Goal: Task Accomplishment & Management: Manage account settings

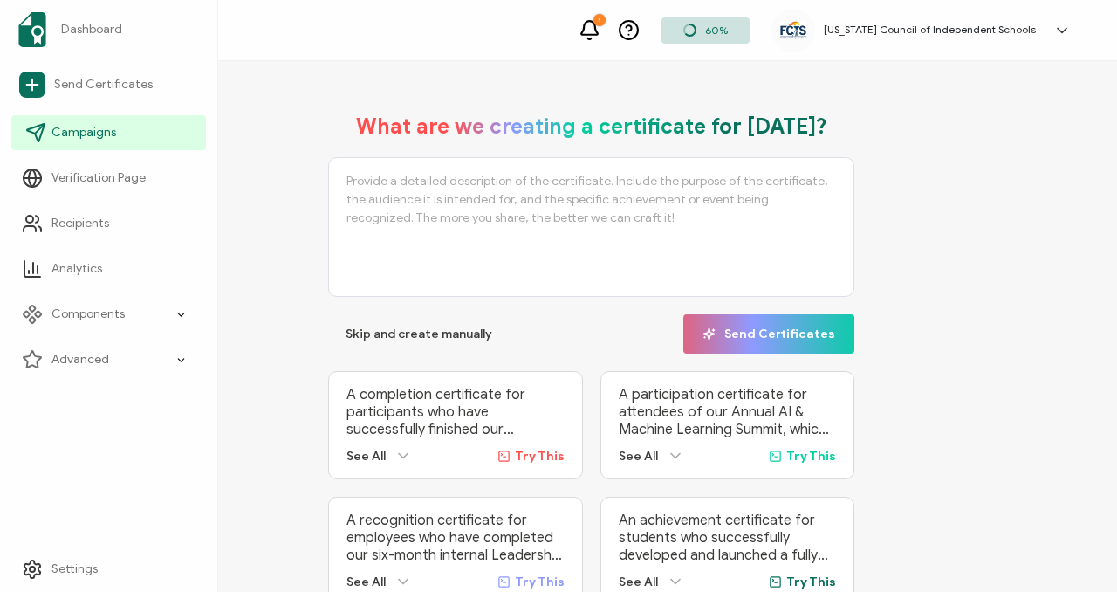
click at [68, 127] on span "Campaigns" at bounding box center [83, 132] width 65 height 17
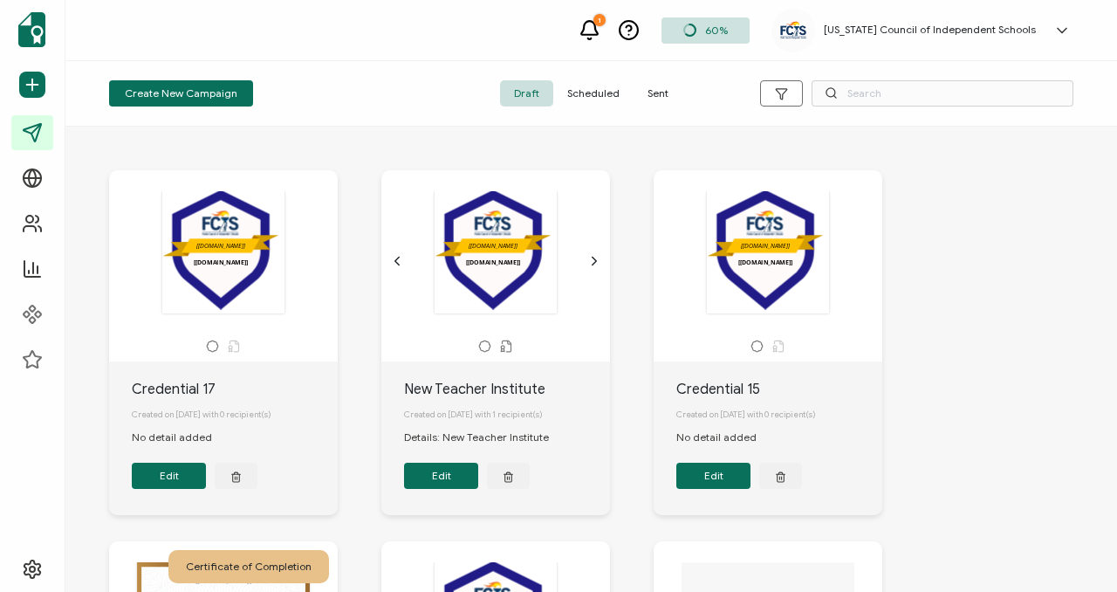
click at [586, 90] on span "Scheduled" at bounding box center [593, 93] width 80 height 26
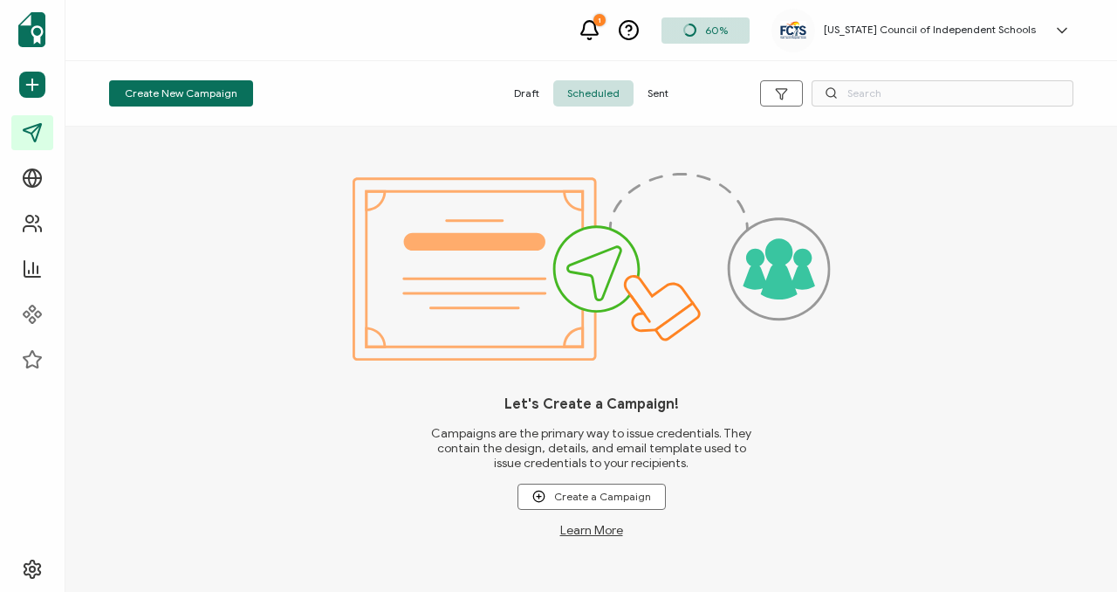
click at [664, 101] on span "Sent" at bounding box center [658, 93] width 49 height 26
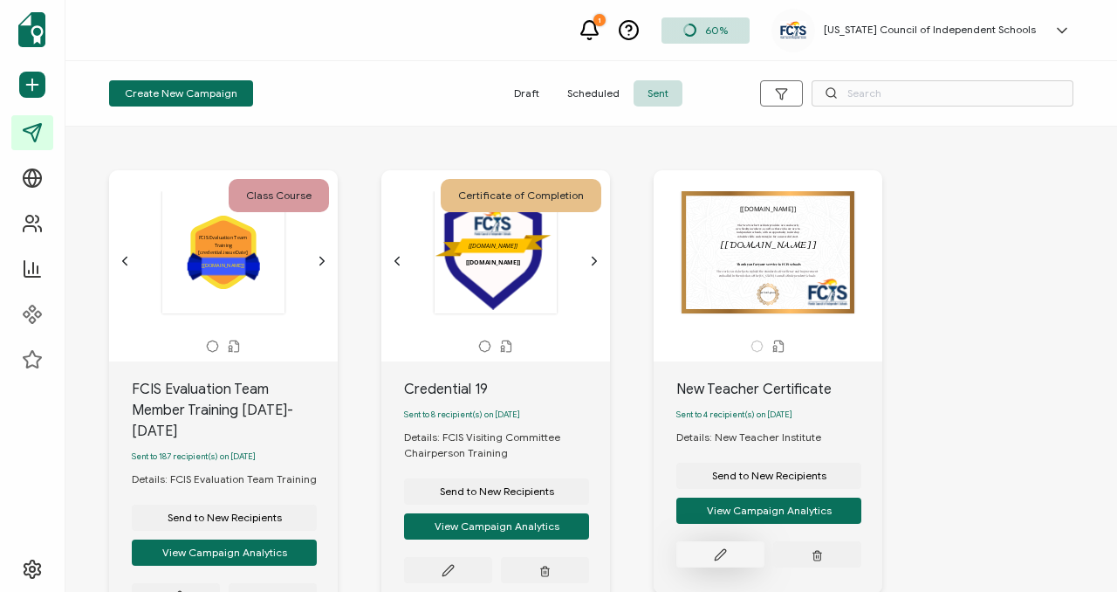
click at [181, 591] on icon at bounding box center [175, 596] width 10 height 10
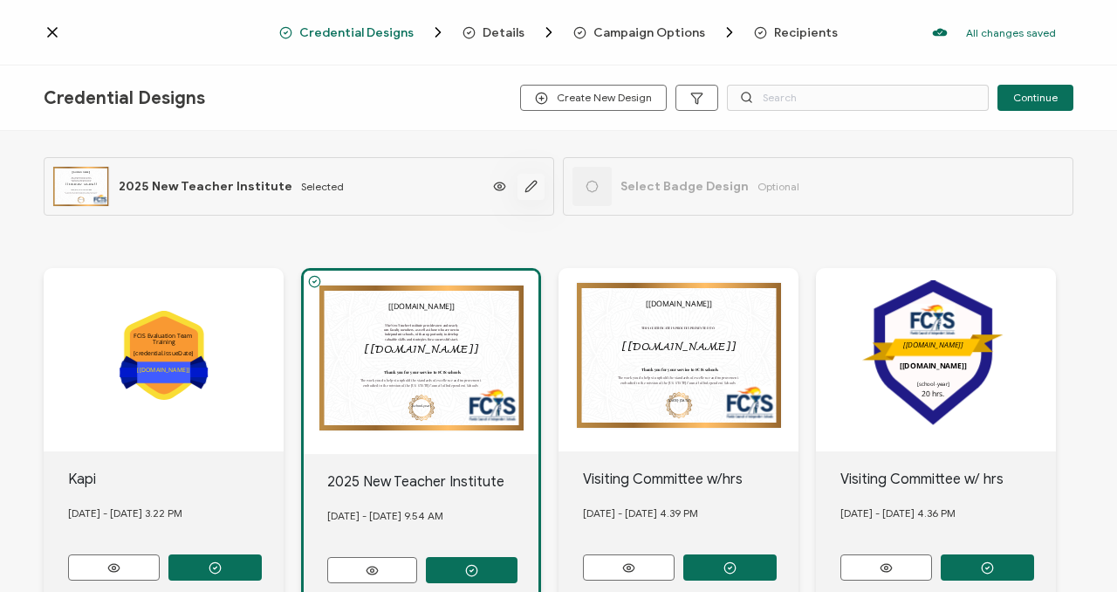
click at [526, 187] on icon "button" at bounding box center [530, 186] width 13 height 13
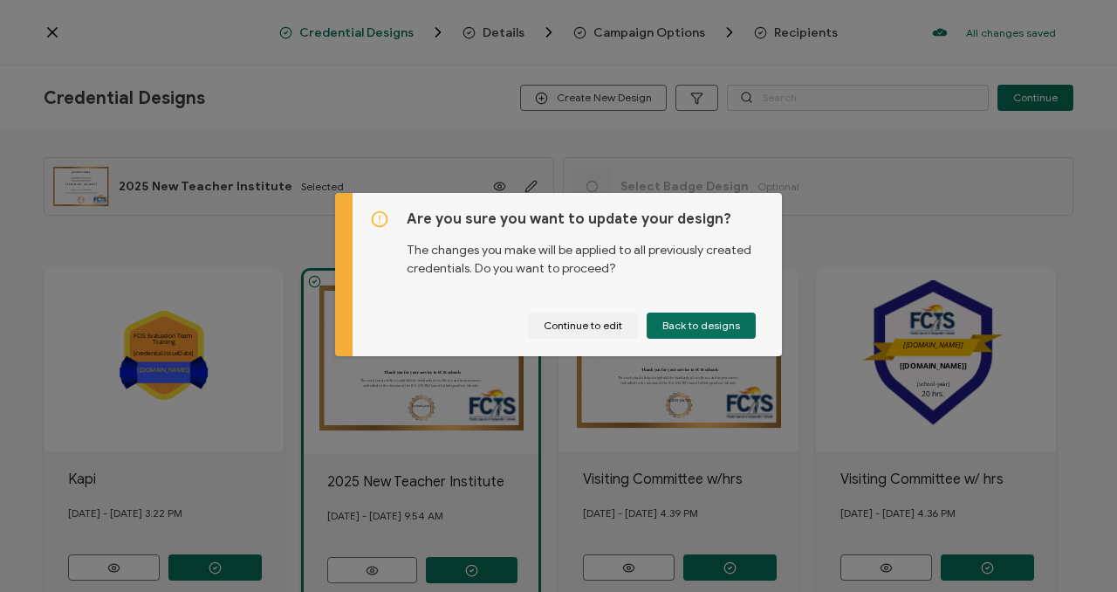
click at [546, 410] on div "Are you sure you want to update your design? The changes you make will be appli…" at bounding box center [558, 296] width 1117 height 592
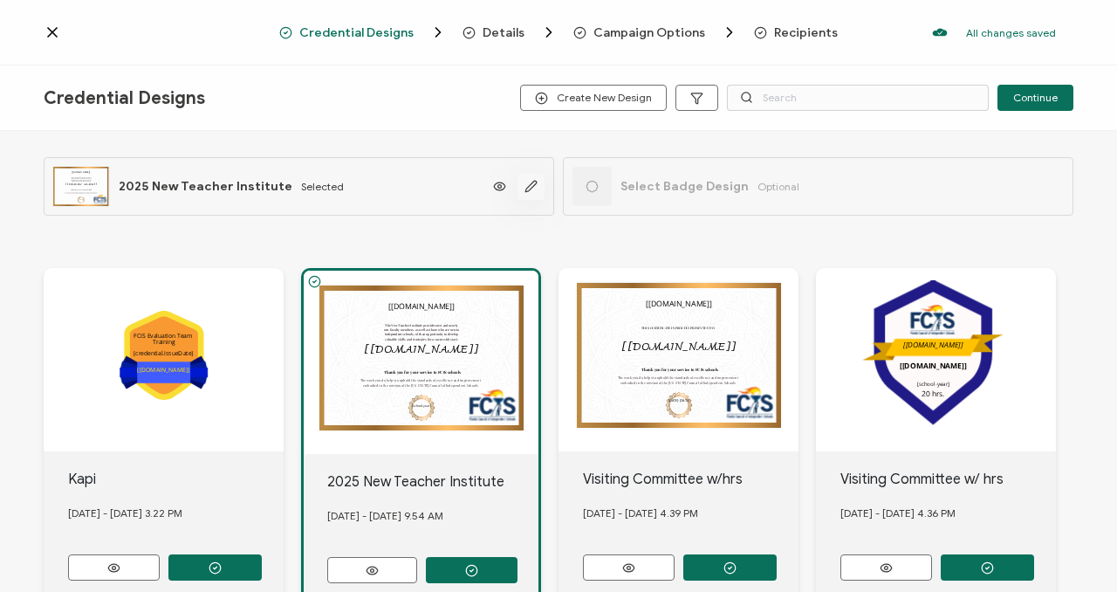
click at [524, 187] on icon "button" at bounding box center [530, 186] width 13 height 13
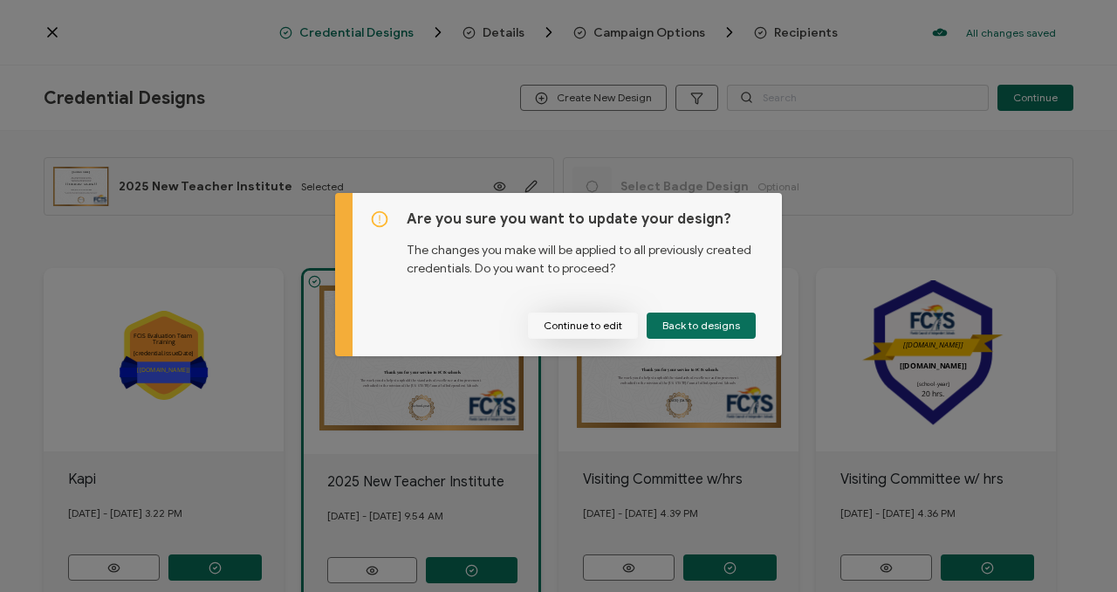
click at [606, 324] on button "Continue to edit" at bounding box center [583, 325] width 110 height 26
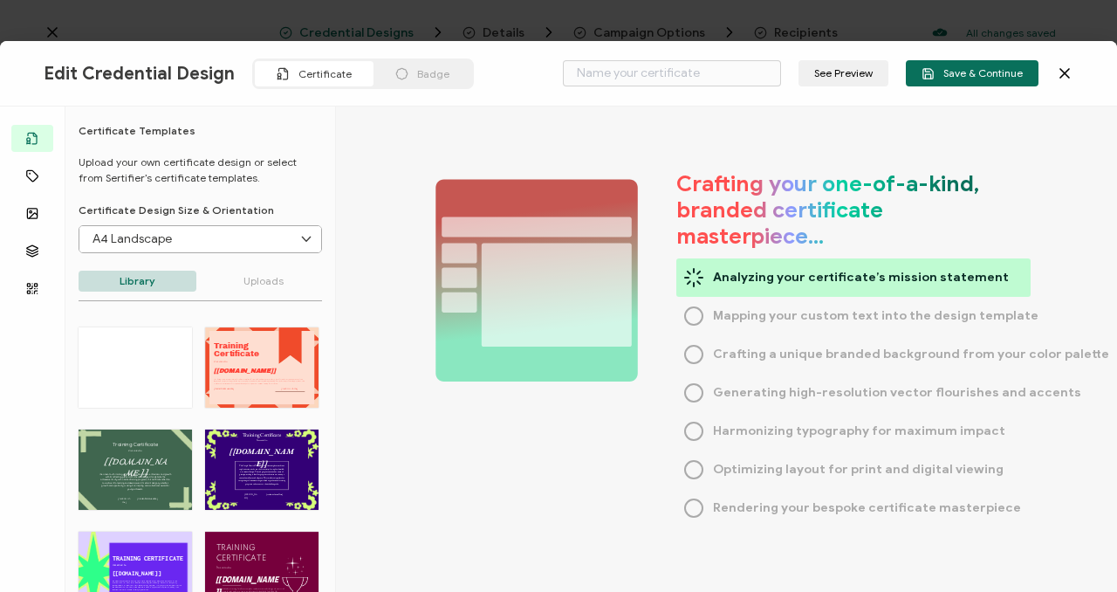
type input "2025 New Teacher Institute"
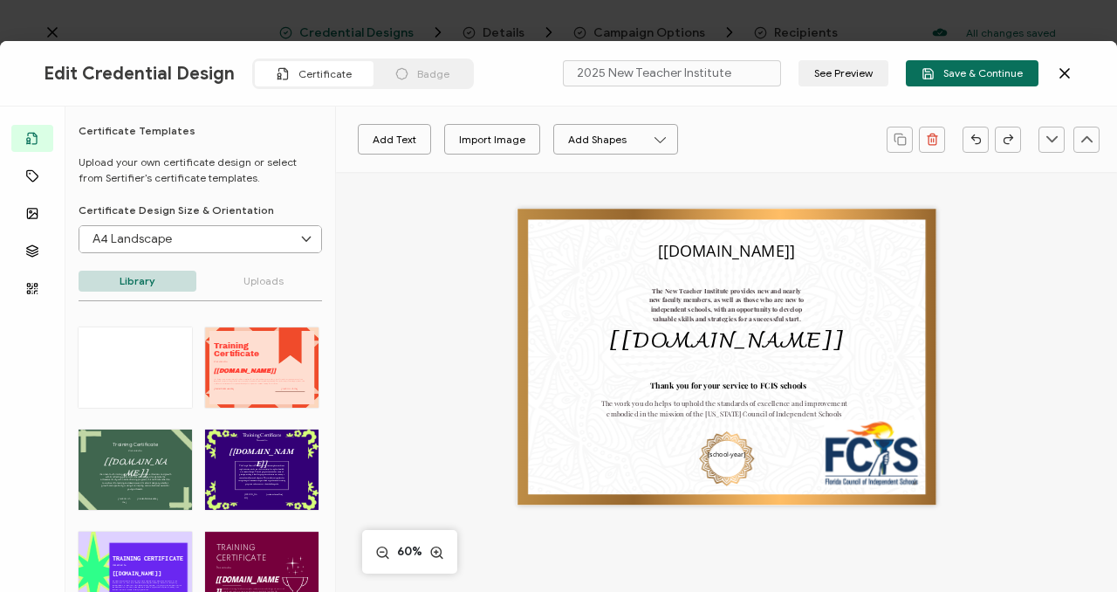
click at [316, 72] on span "Certificate" at bounding box center [324, 73] width 53 height 13
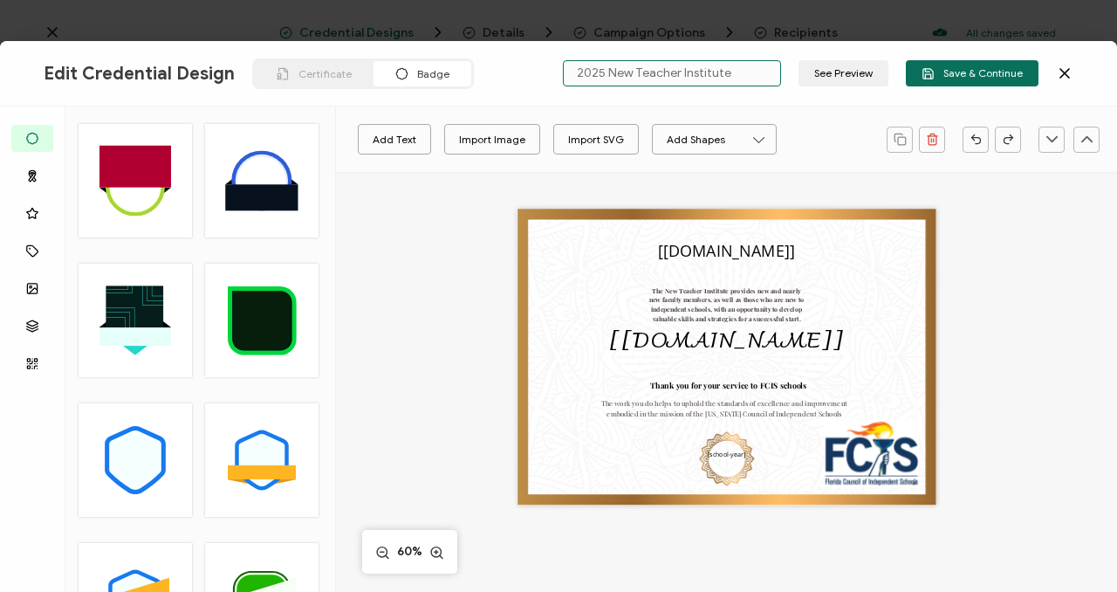
click at [669, 74] on input "2025 New Teacher Institute" at bounding box center [672, 73] width 218 height 26
click at [1068, 72] on icon at bounding box center [1064, 73] width 17 height 17
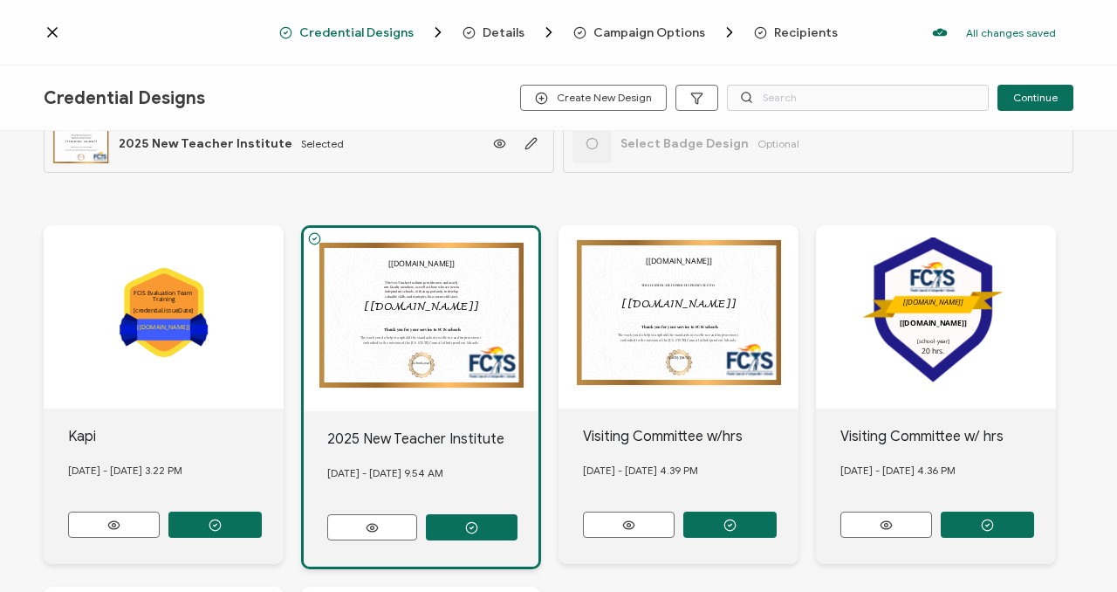
scroll to position [42, 0]
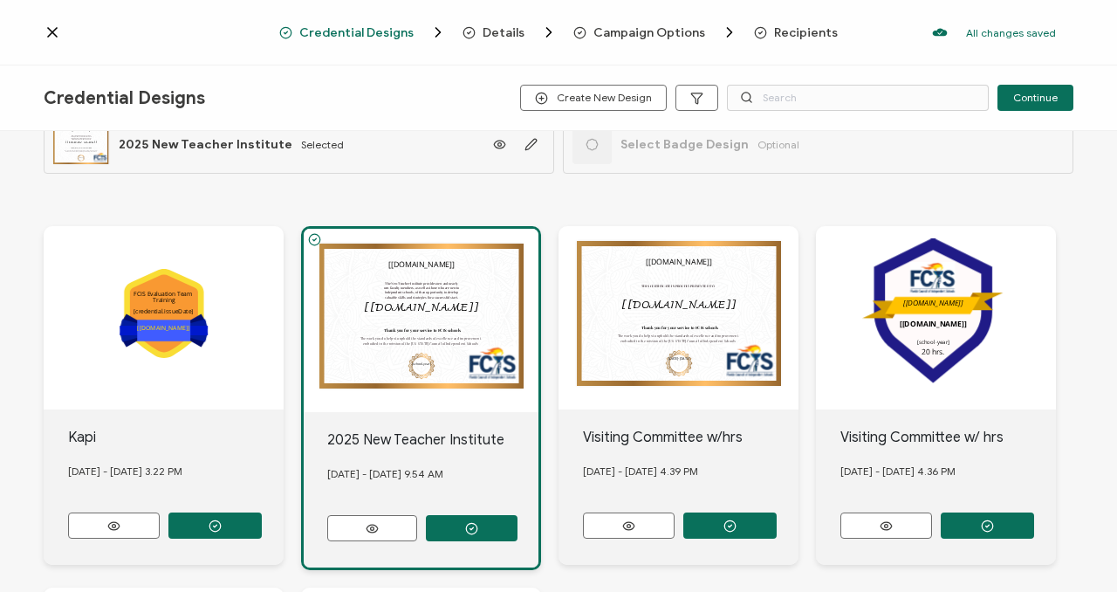
click at [449, 356] on div "The New Teacher Institute provides new and nearly new faculty members, as well …" at bounding box center [421, 320] width 235 height 183
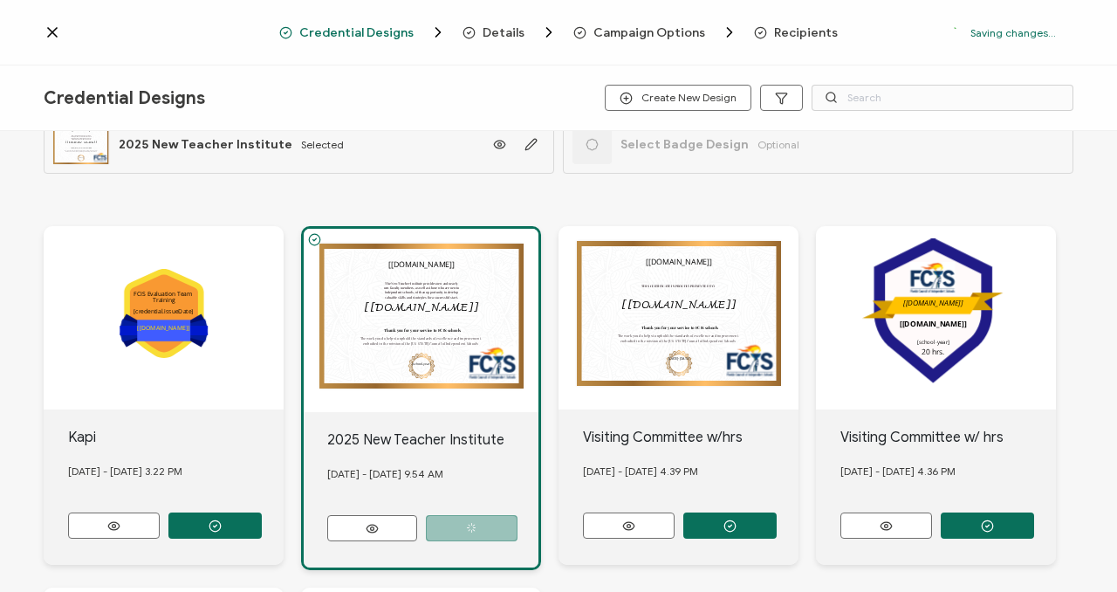
scroll to position [0, 0]
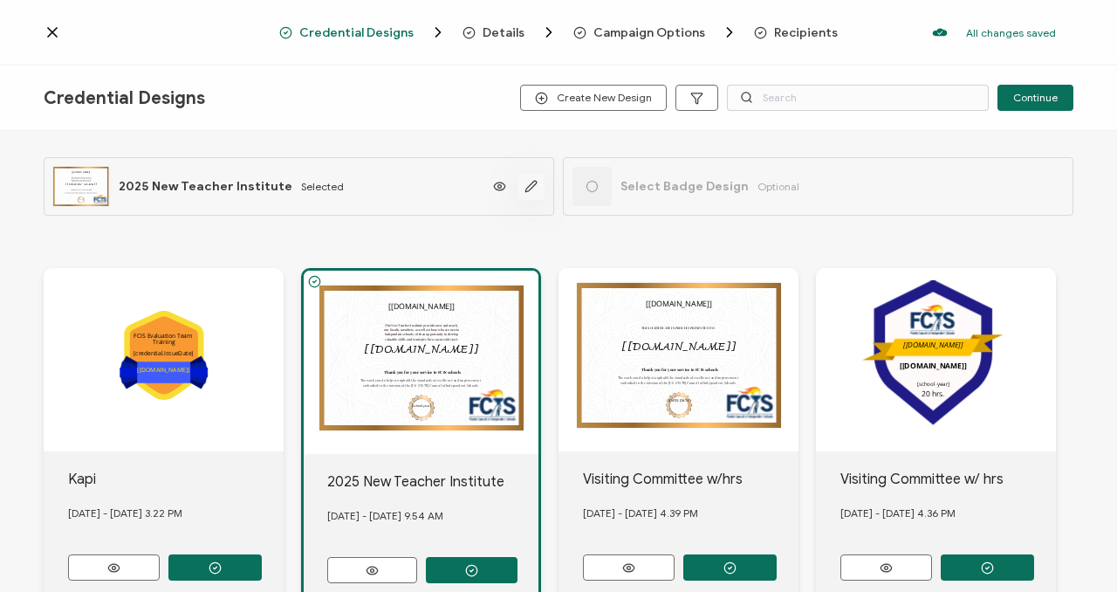
click at [525, 187] on icon "button" at bounding box center [530, 186] width 10 height 10
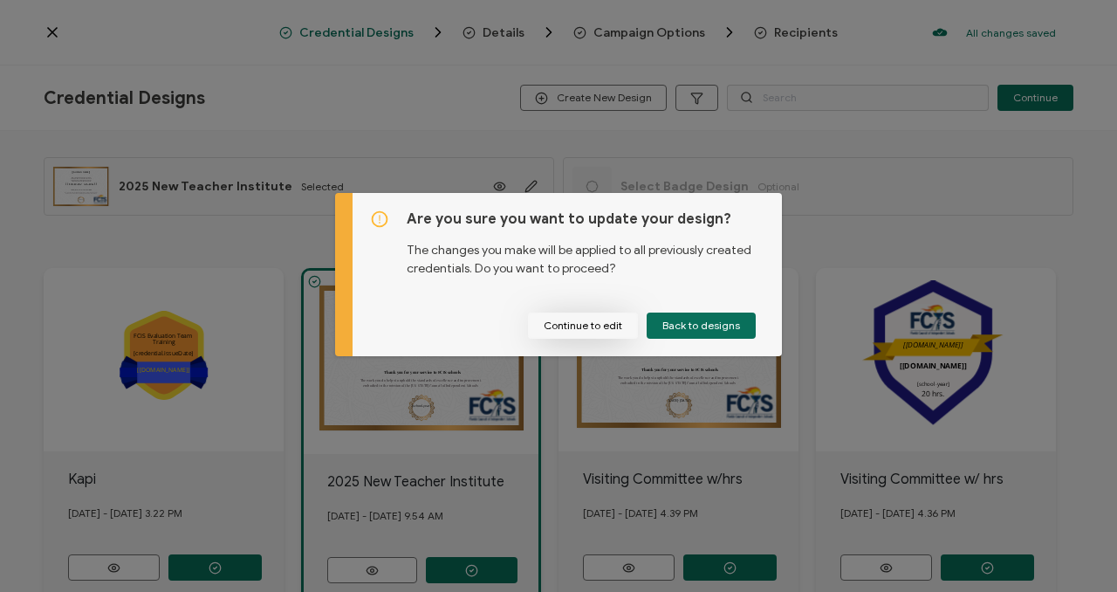
click at [608, 323] on button "Continue to edit" at bounding box center [583, 325] width 110 height 26
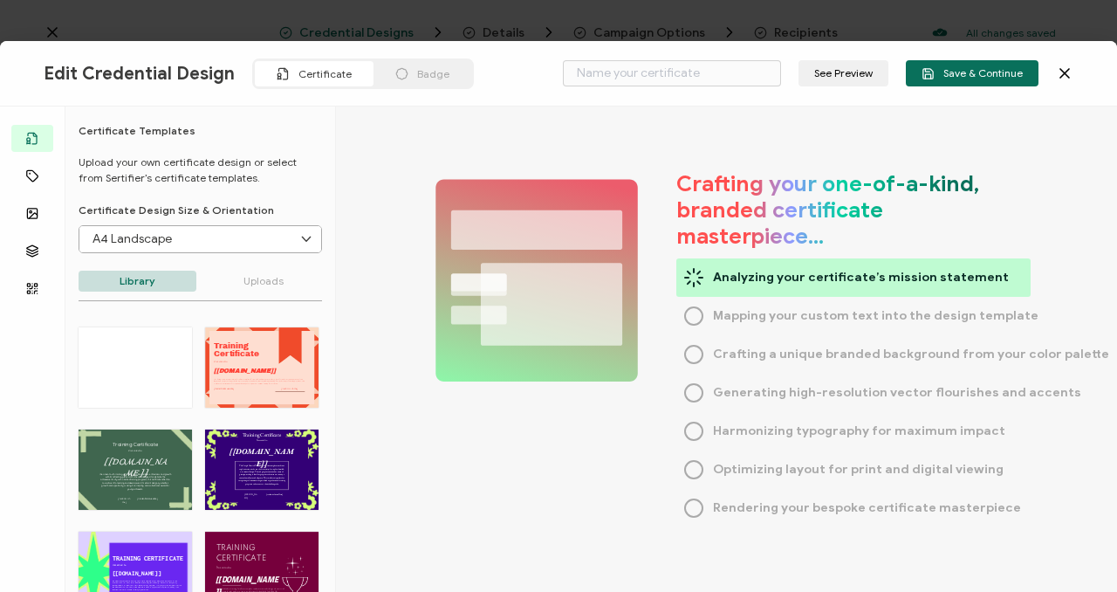
type input "2025 New Teacher Institute"
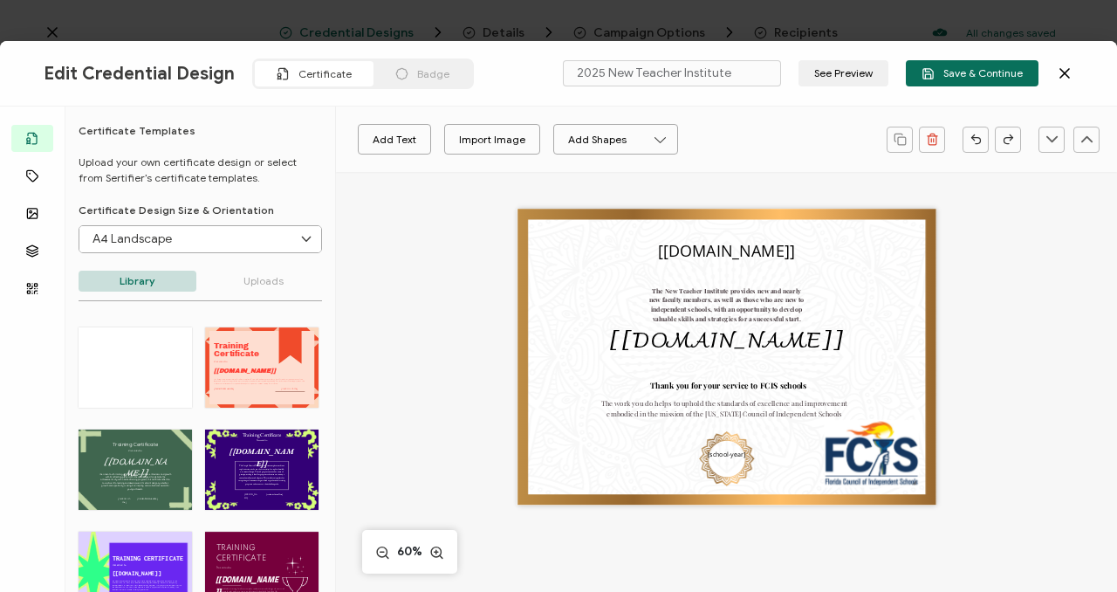
click at [319, 75] on span "Certificate" at bounding box center [324, 73] width 53 height 13
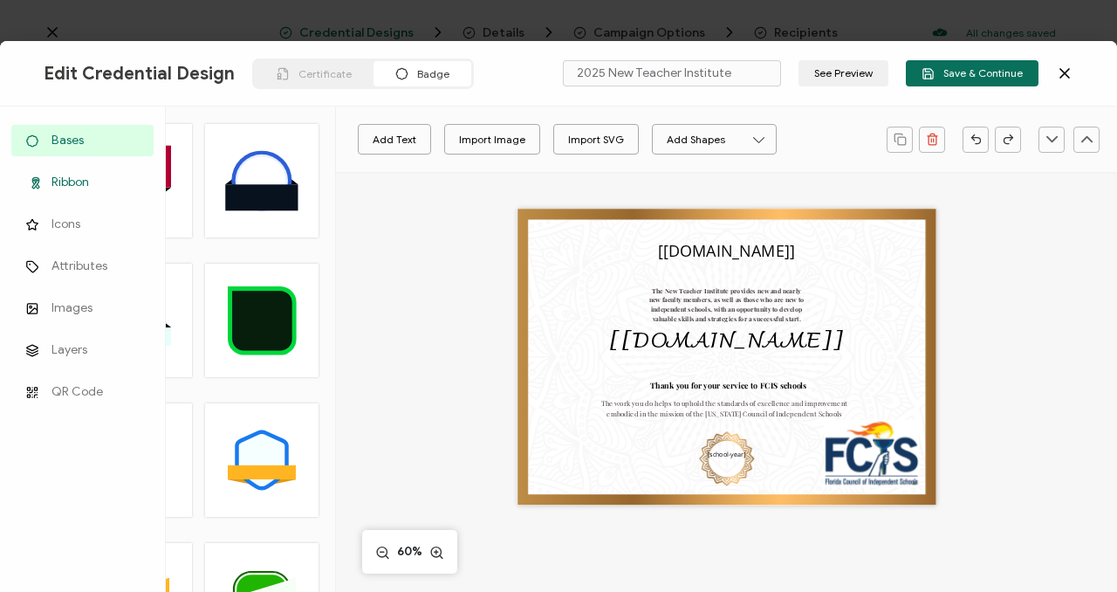
click at [58, 182] on span "Ribbon" at bounding box center [70, 182] width 38 height 17
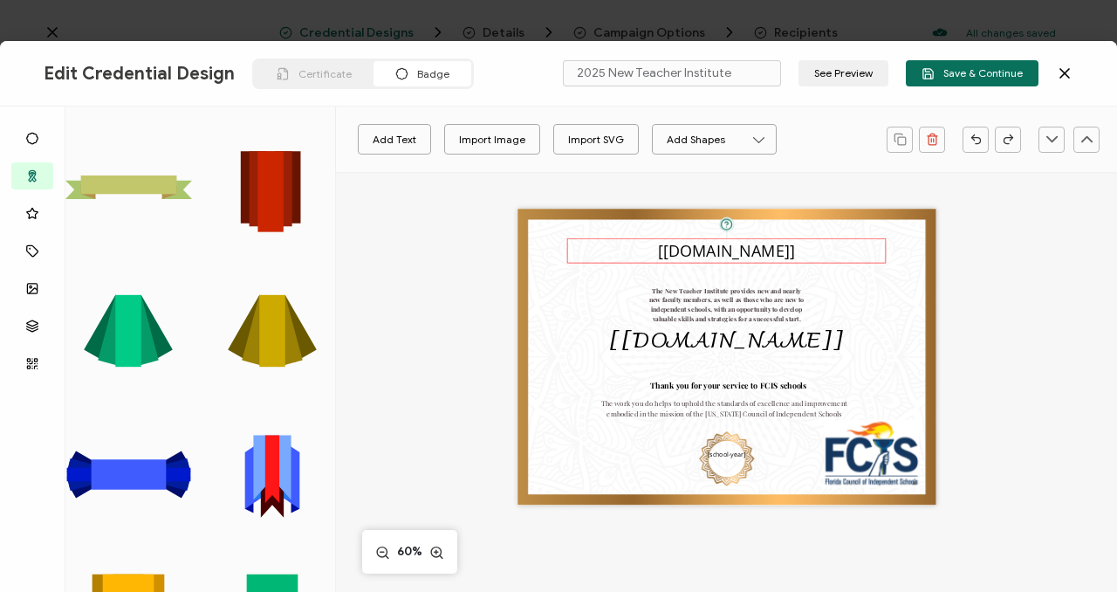
click at [661, 260] on pre "[[DOMAIN_NAME]]" at bounding box center [726, 252] width 137 height 22
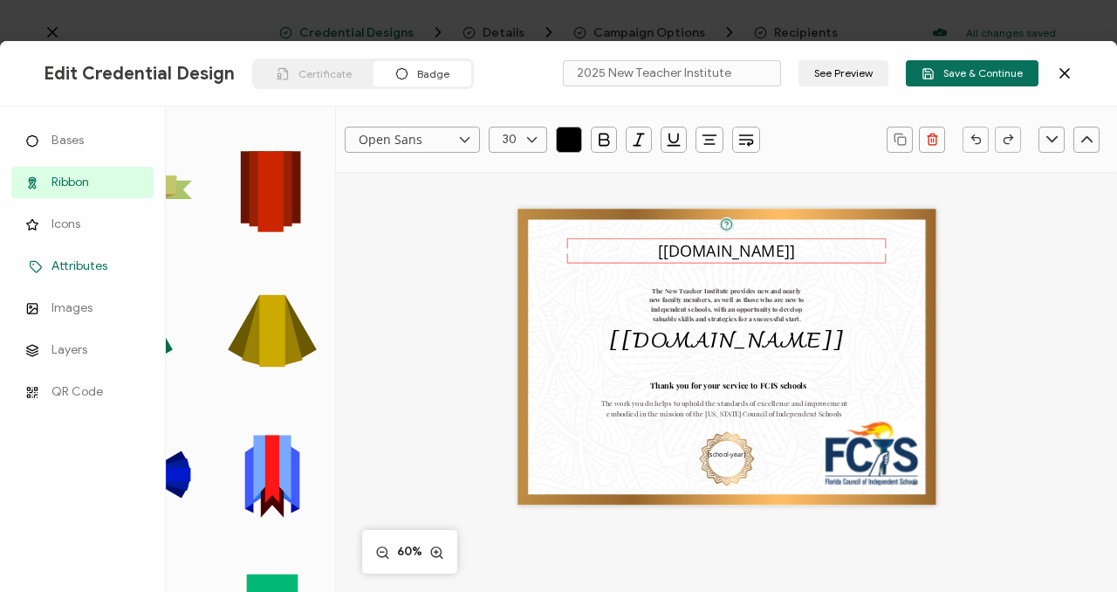
click at [74, 271] on span "Attributes" at bounding box center [79, 265] width 56 height 17
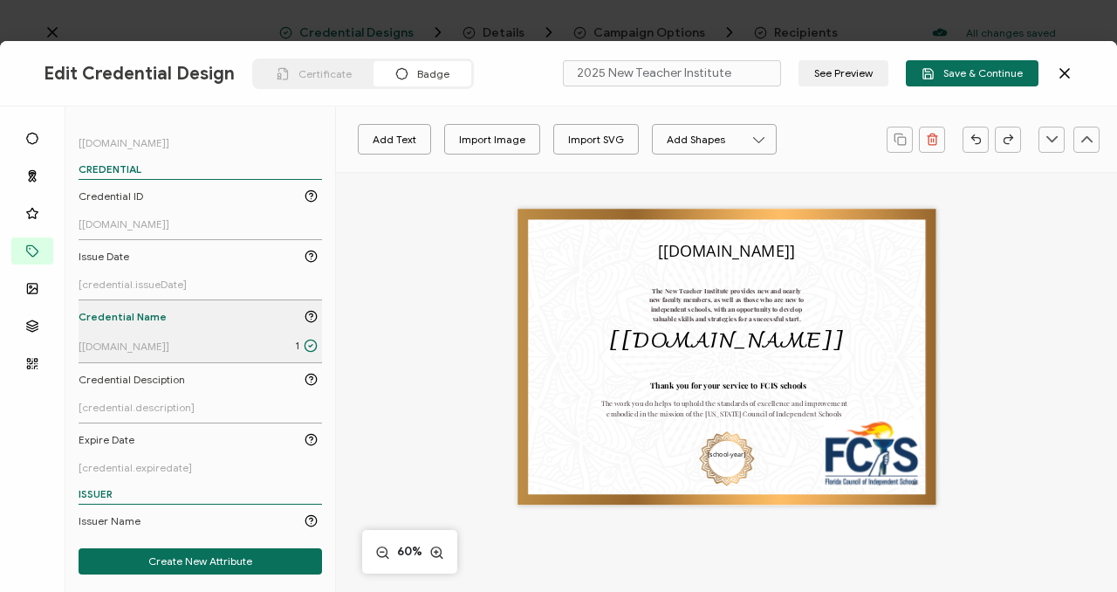
scroll to position [325, 0]
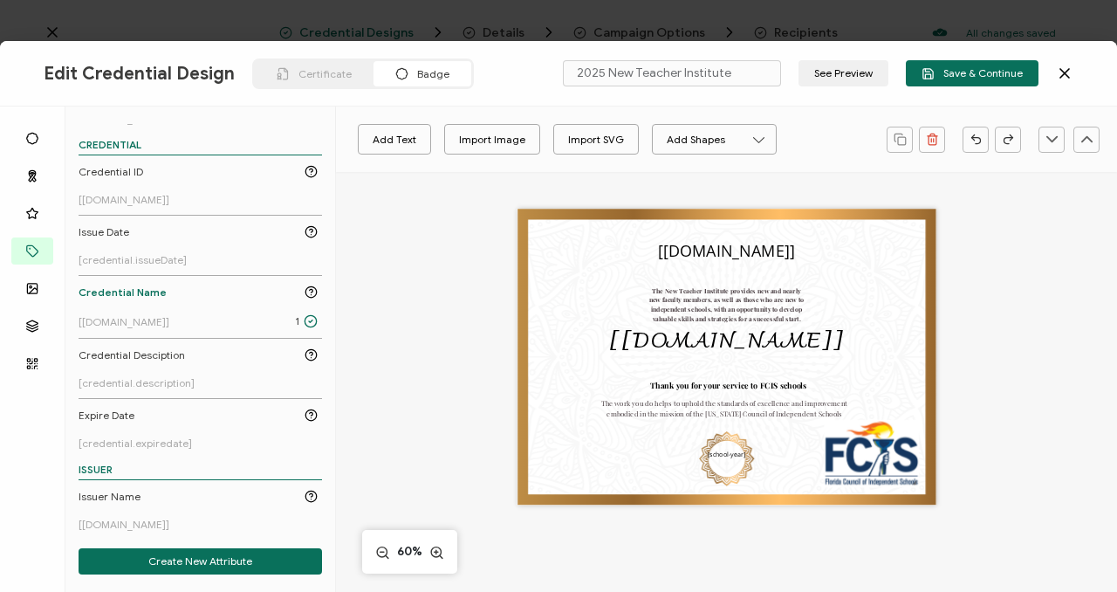
click at [45, 33] on div "Edit Credential Design Certificate Badge 2025 New Teacher Institute See Preview…" at bounding box center [558, 296] width 1117 height 592
click at [1068, 76] on icon at bounding box center [1064, 73] width 17 height 17
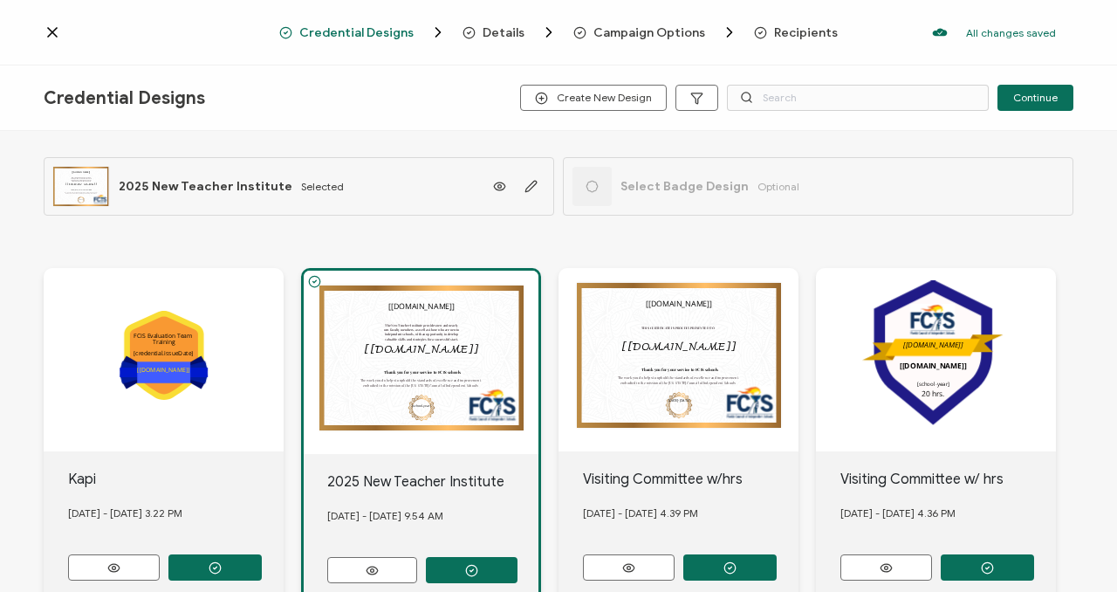
click at [49, 31] on icon at bounding box center [52, 32] width 17 height 17
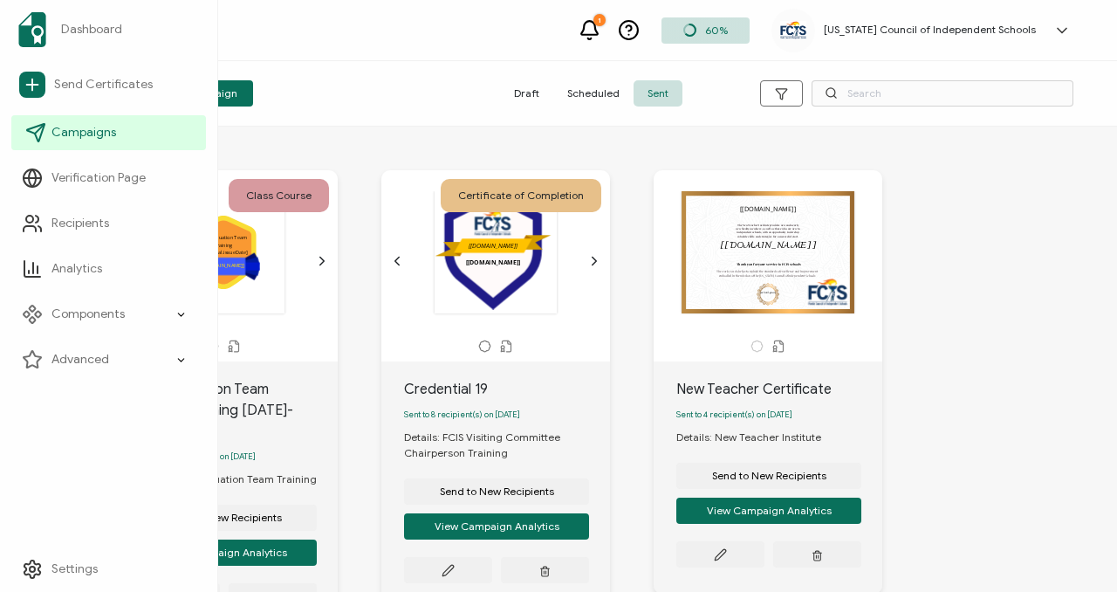
click at [98, 132] on span "Campaigns" at bounding box center [83, 132] width 65 height 17
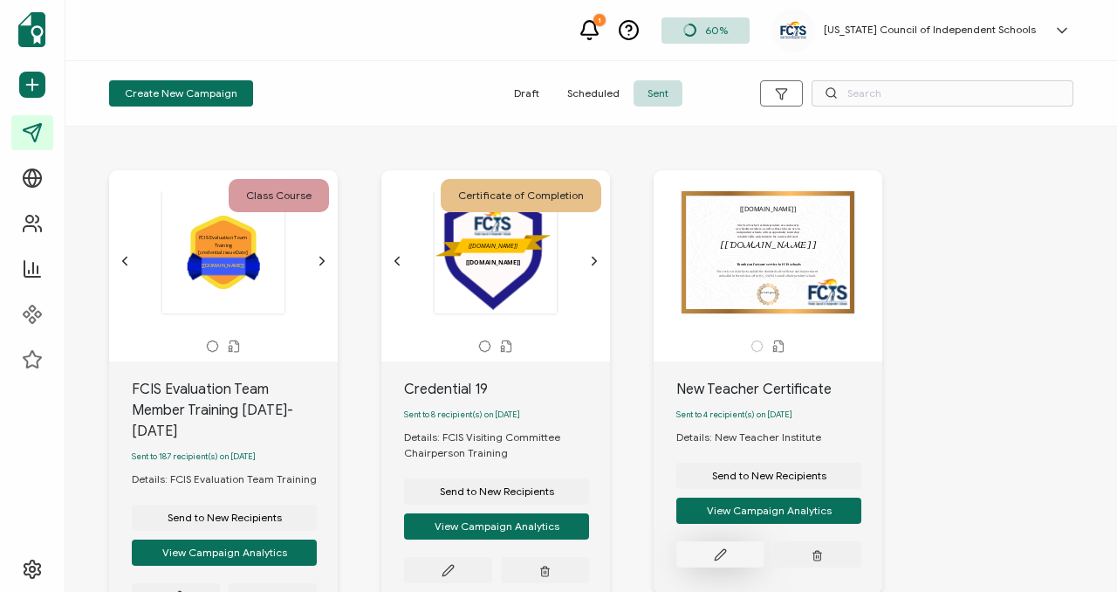
click at [181, 591] on icon at bounding box center [175, 596] width 10 height 10
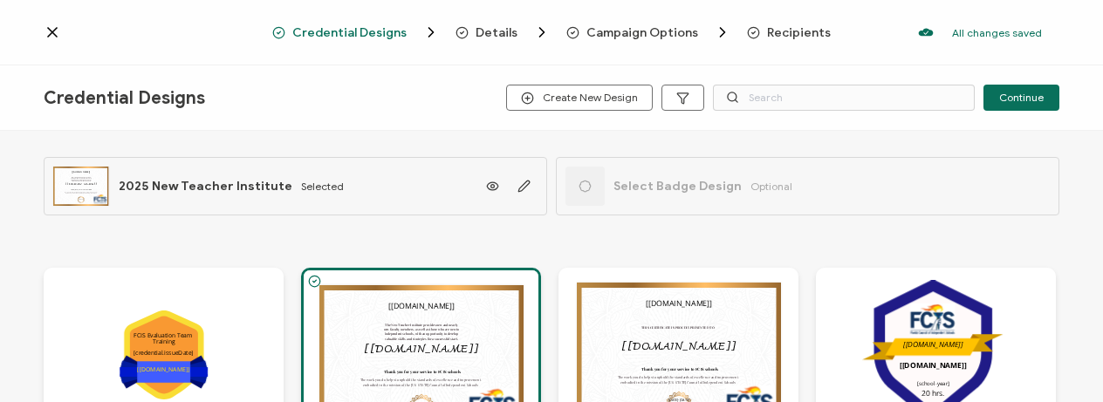
click at [49, 38] on icon at bounding box center [52, 32] width 17 height 17
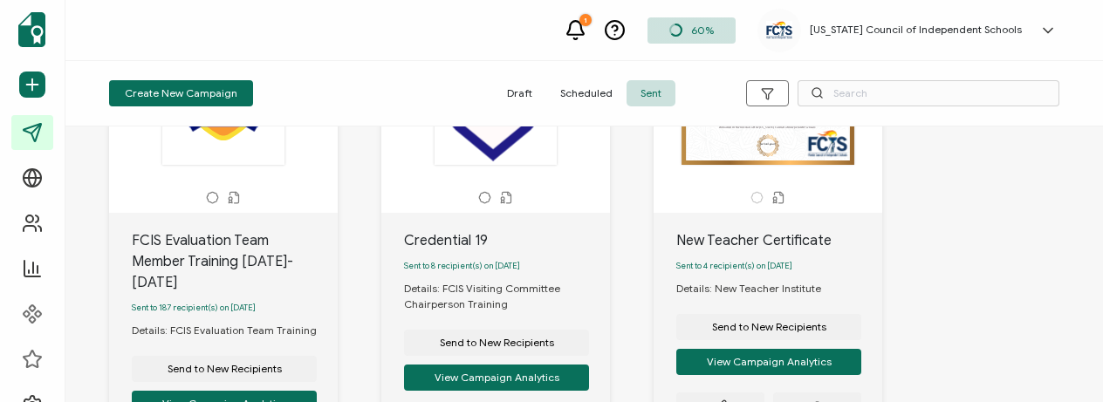
scroll to position [198, 0]
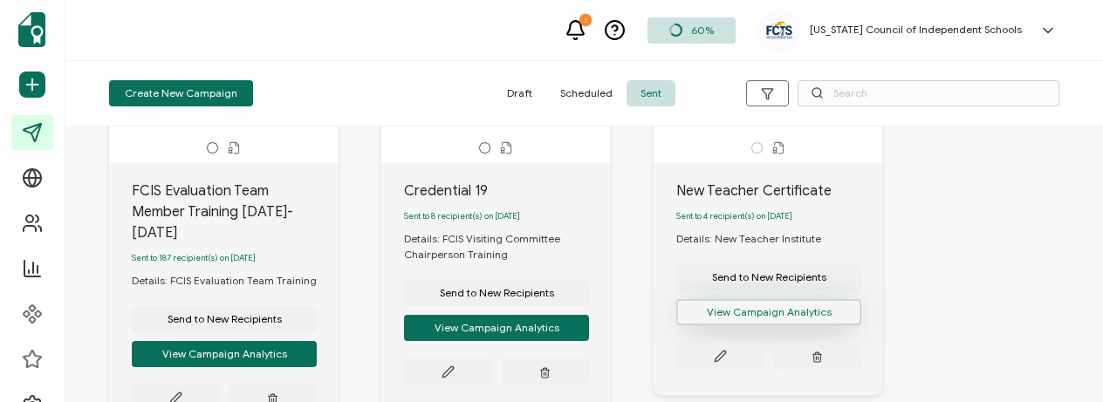
click at [317, 341] on button "View Campaign Analytics" at bounding box center [224, 354] width 185 height 26
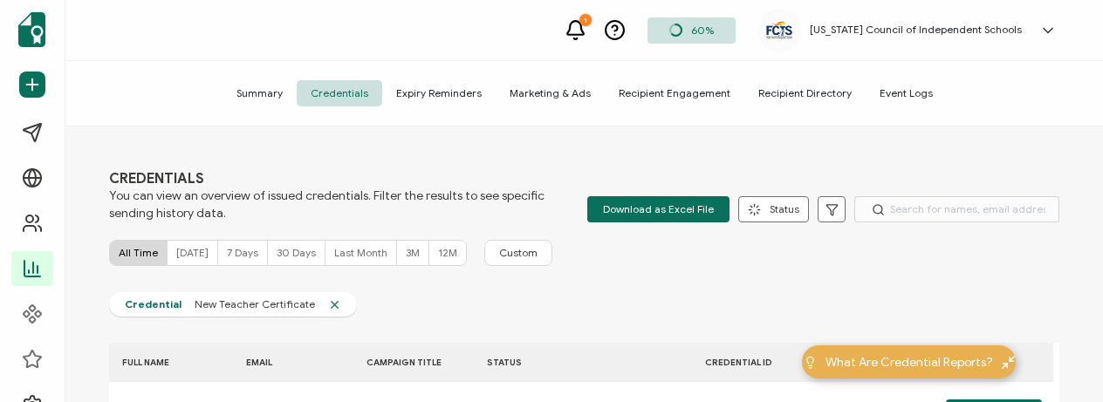
click at [251, 91] on span "Summary" at bounding box center [260, 93] width 74 height 26
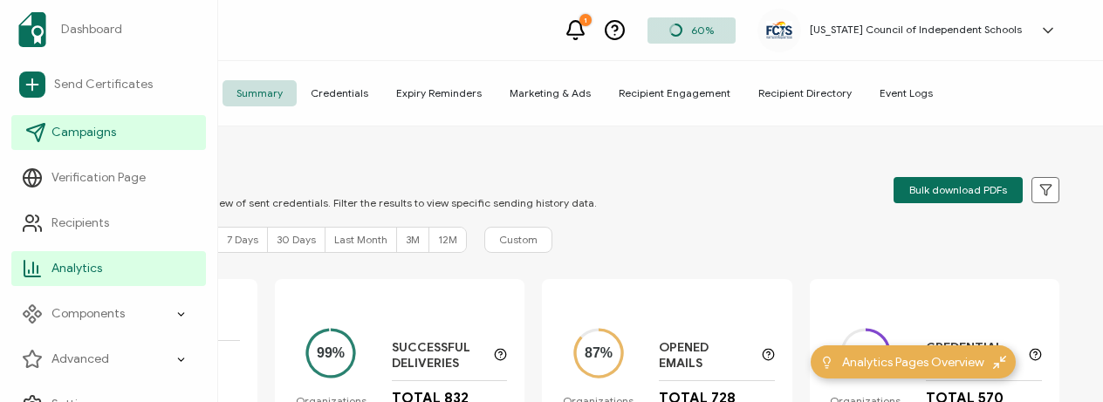
click at [79, 130] on span "Campaigns" at bounding box center [83, 132] width 65 height 17
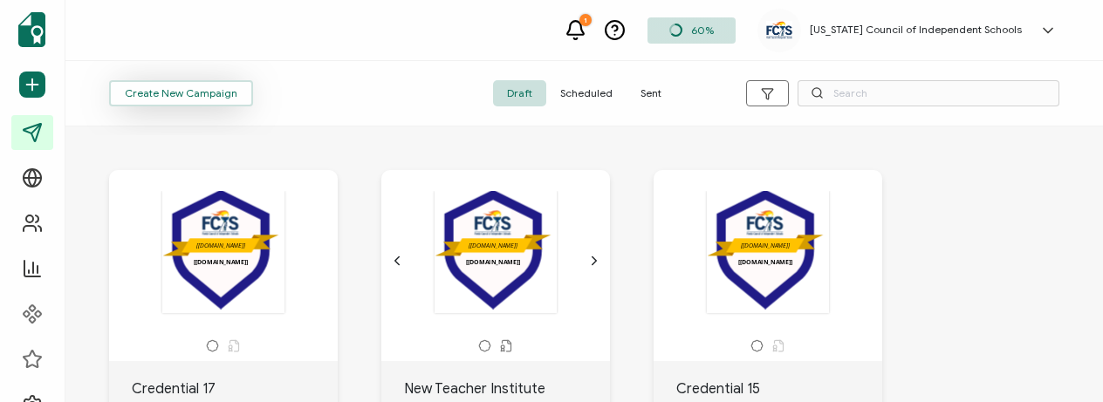
click at [229, 96] on span "Create New Campaign" at bounding box center [181, 93] width 113 height 10
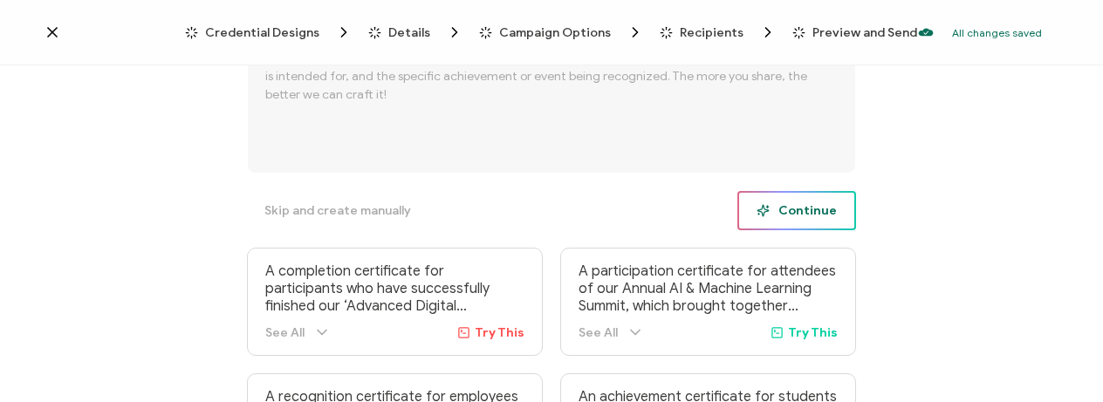
click at [839, 205] on button "Continue" at bounding box center [796, 210] width 119 height 39
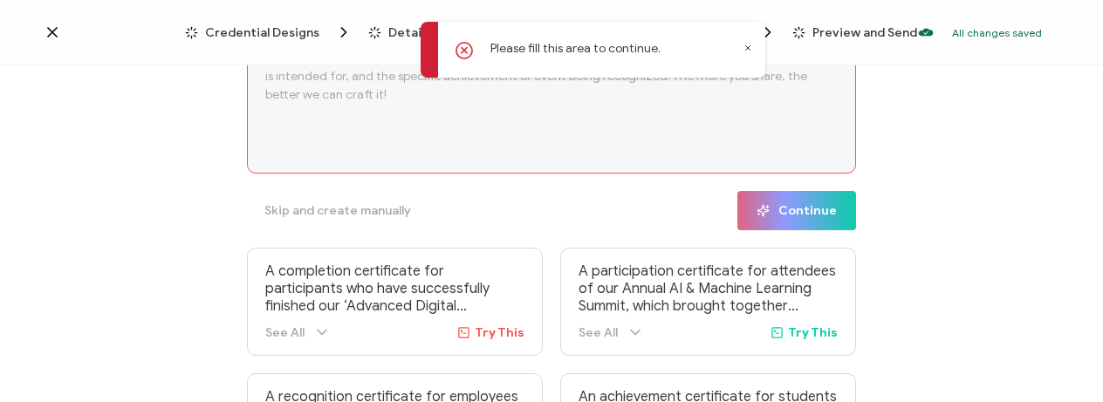
click at [661, 108] on textarea at bounding box center [551, 104] width 609 height 140
click at [748, 50] on icon at bounding box center [747, 48] width 9 height 9
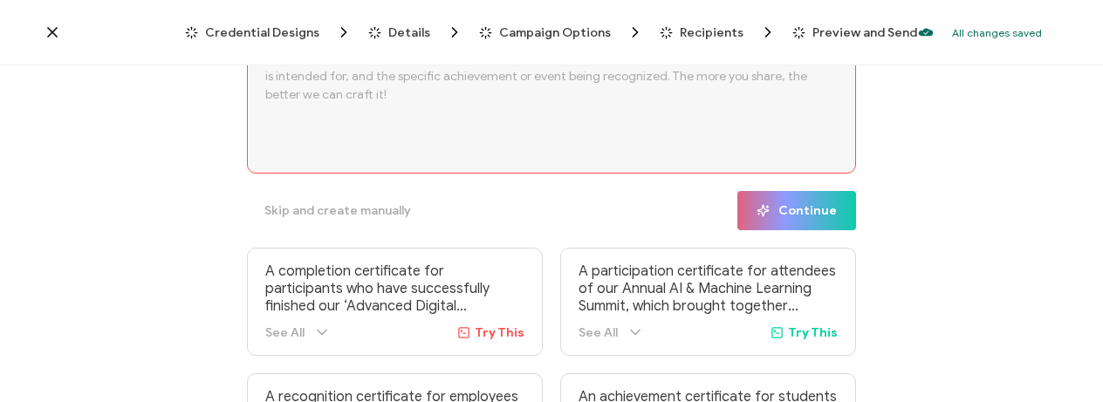
click at [700, 123] on textarea at bounding box center [551, 104] width 609 height 140
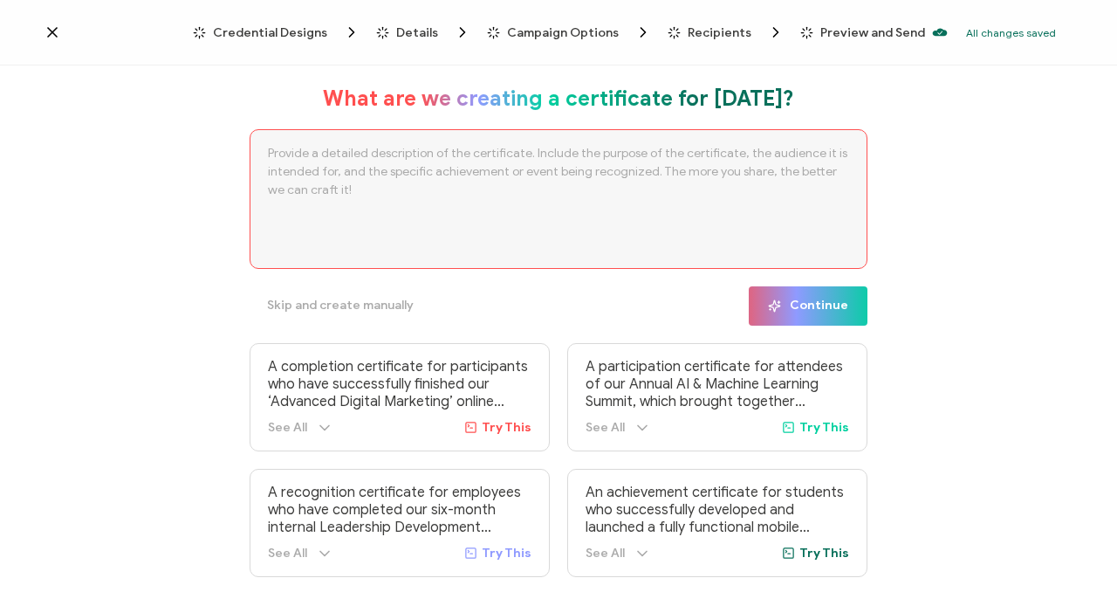
click at [47, 24] on icon at bounding box center [52, 32] width 17 height 17
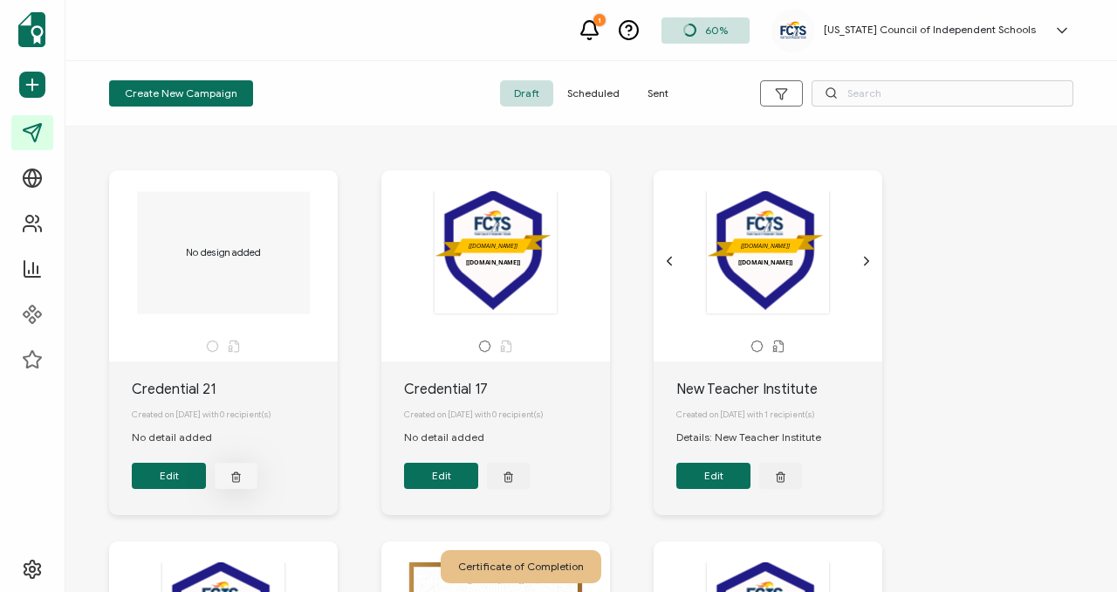
click at [238, 479] on icon "button" at bounding box center [236, 478] width 7 height 8
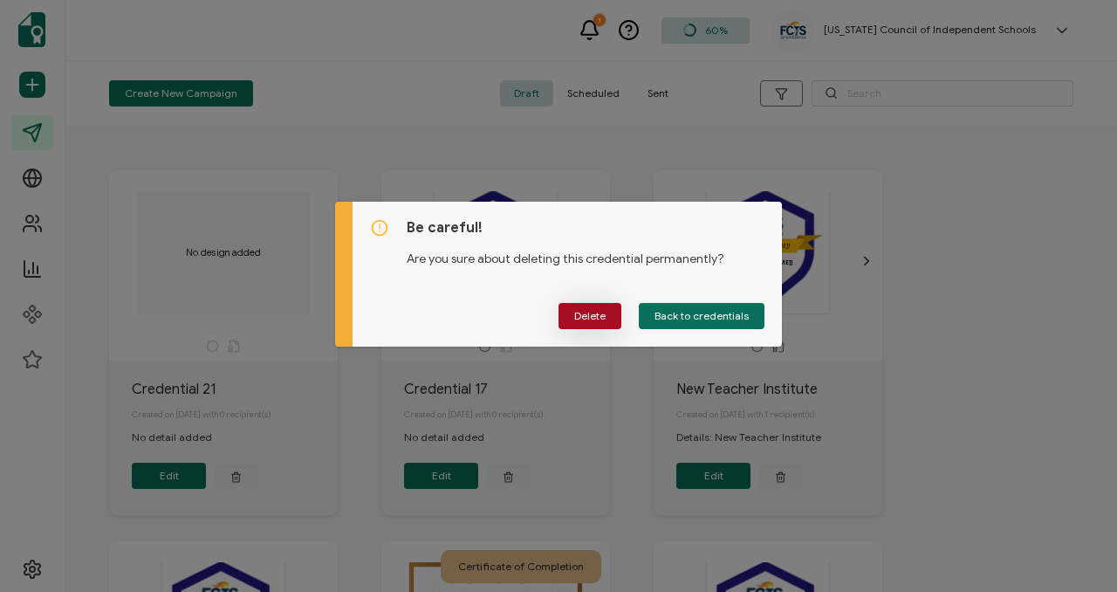
click at [593, 321] on span "Delete" at bounding box center [589, 316] width 31 height 10
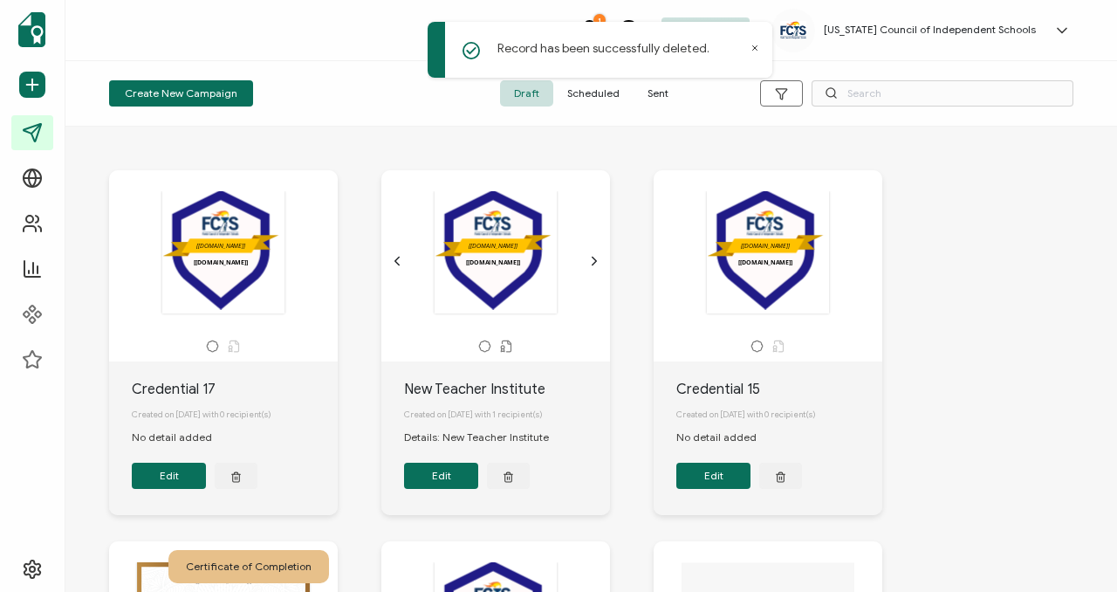
click at [648, 92] on span "Sent" at bounding box center [658, 93] width 49 height 26
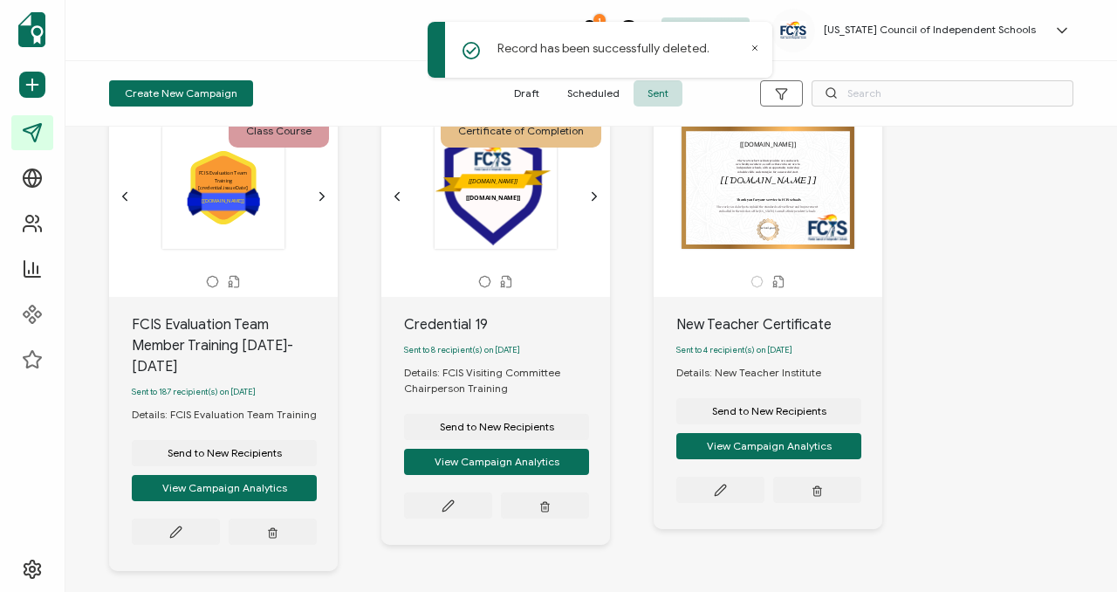
scroll to position [72, 0]
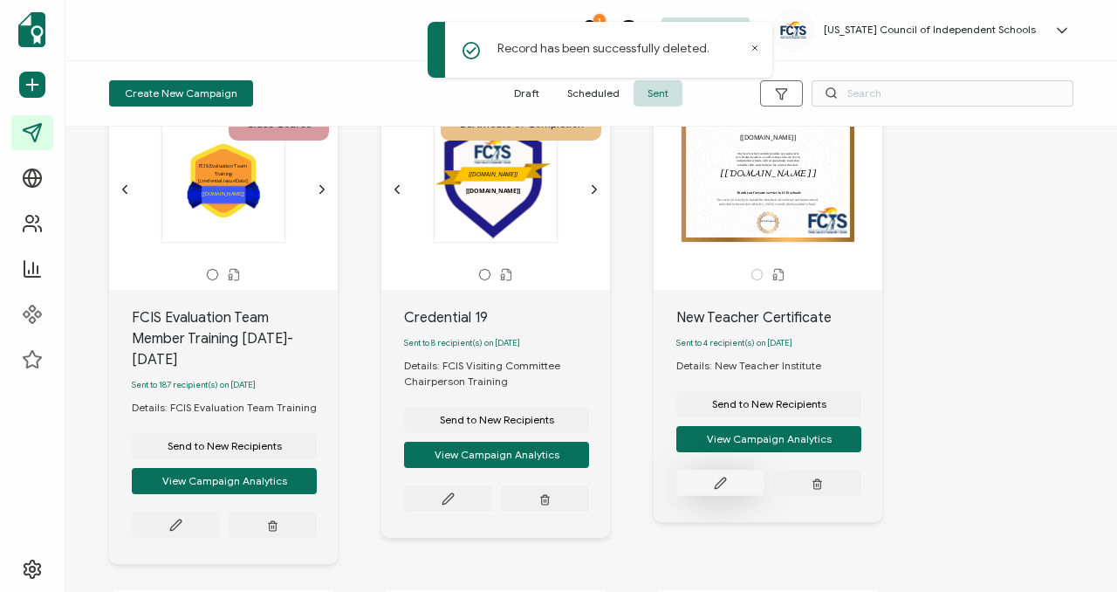
click at [220, 511] on button at bounding box center [176, 524] width 88 height 26
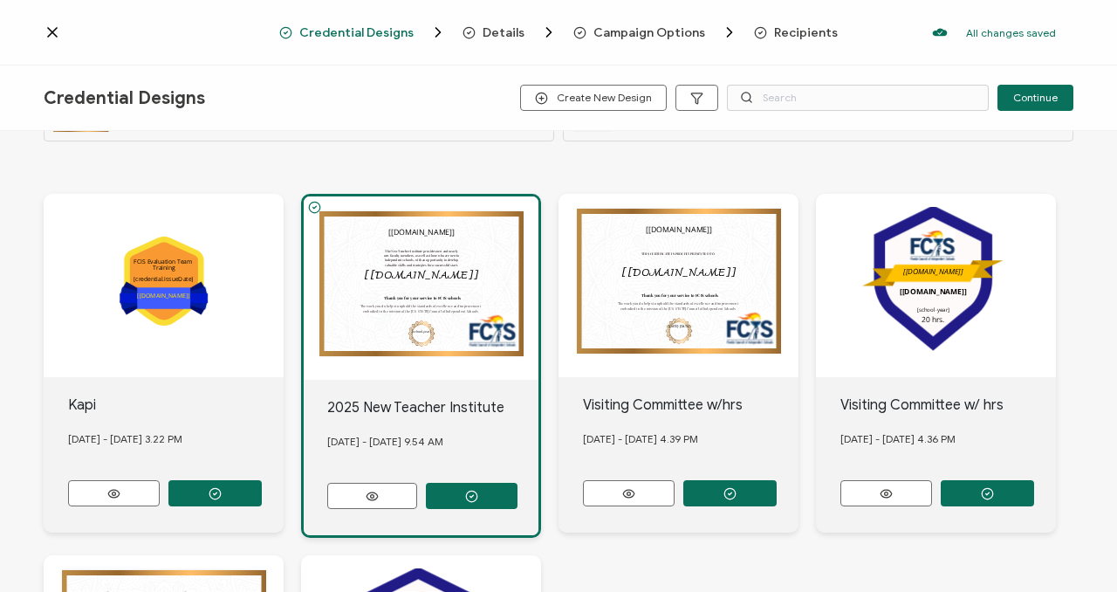
scroll to position [77, 0]
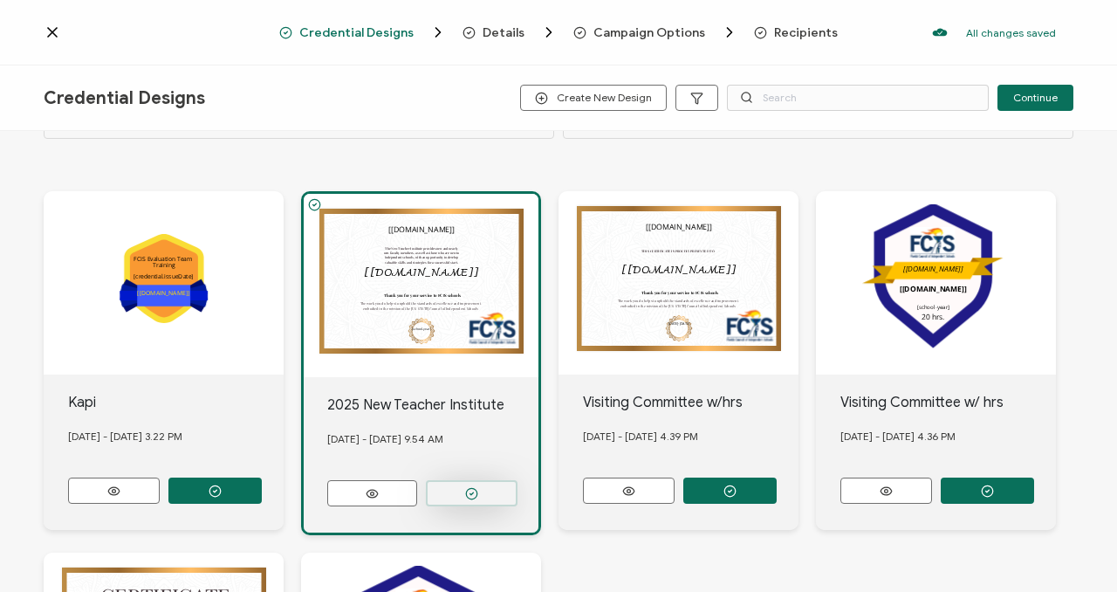
click at [474, 488] on circle "button" at bounding box center [471, 493] width 11 height 11
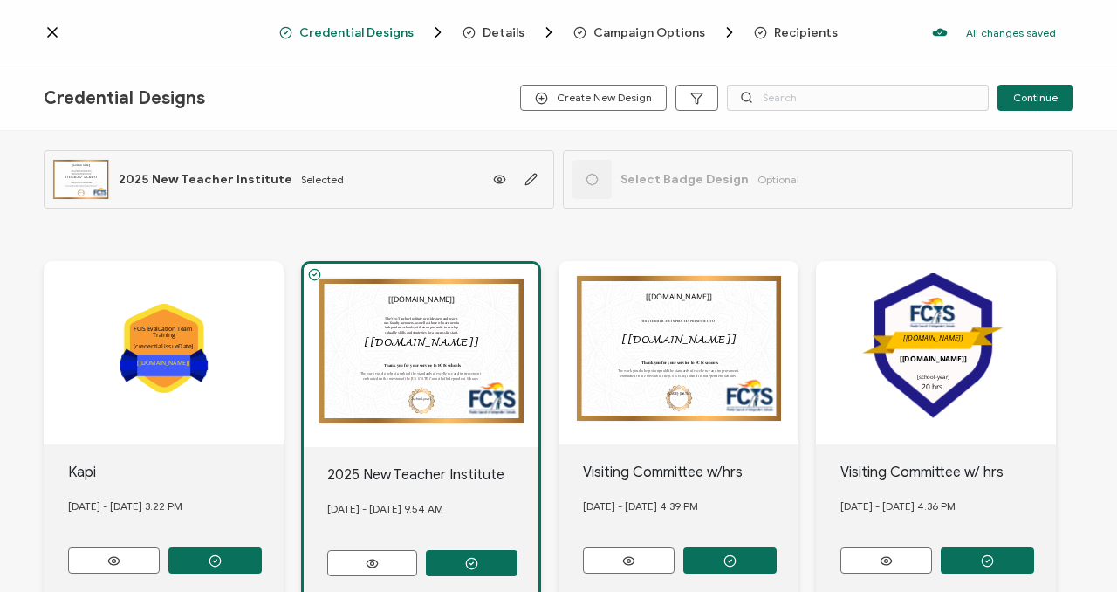
scroll to position [0, 0]
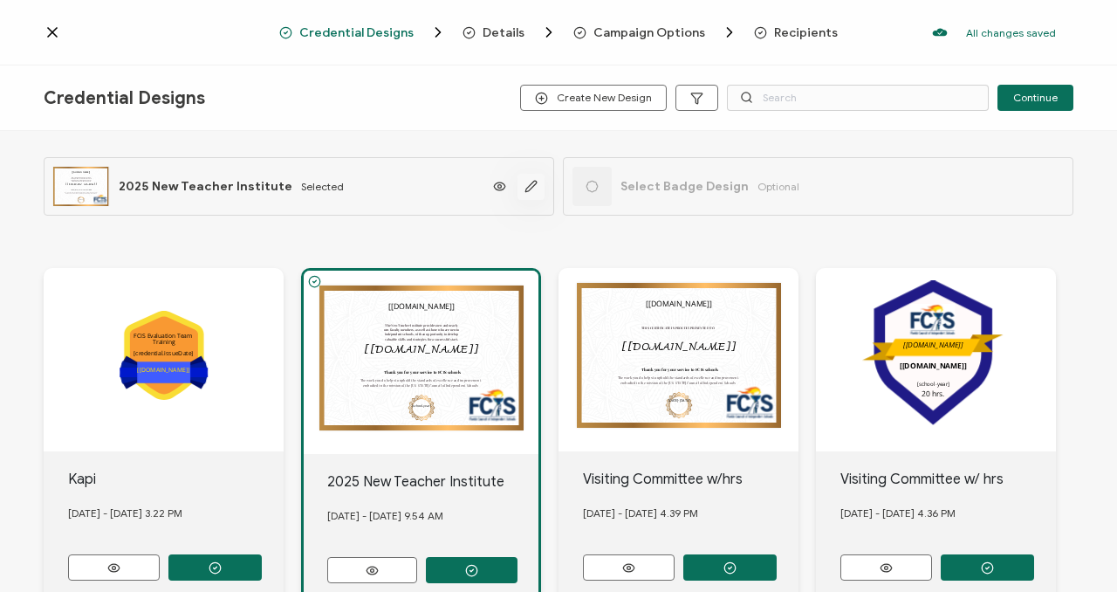
click at [531, 186] on icon "button" at bounding box center [530, 186] width 13 height 13
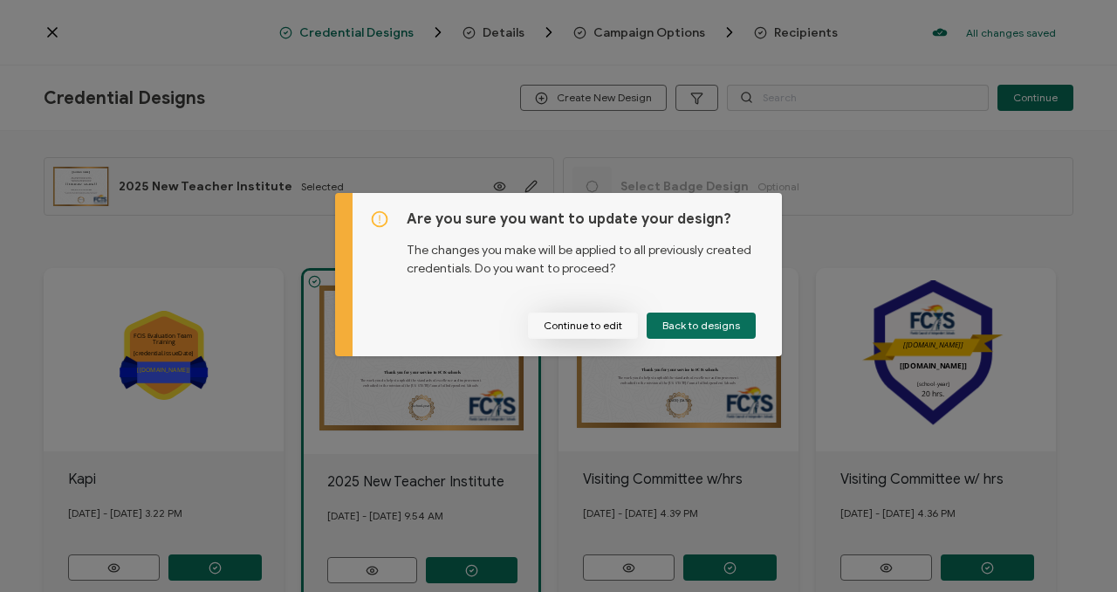
click at [605, 326] on button "Continue to edit" at bounding box center [583, 325] width 110 height 26
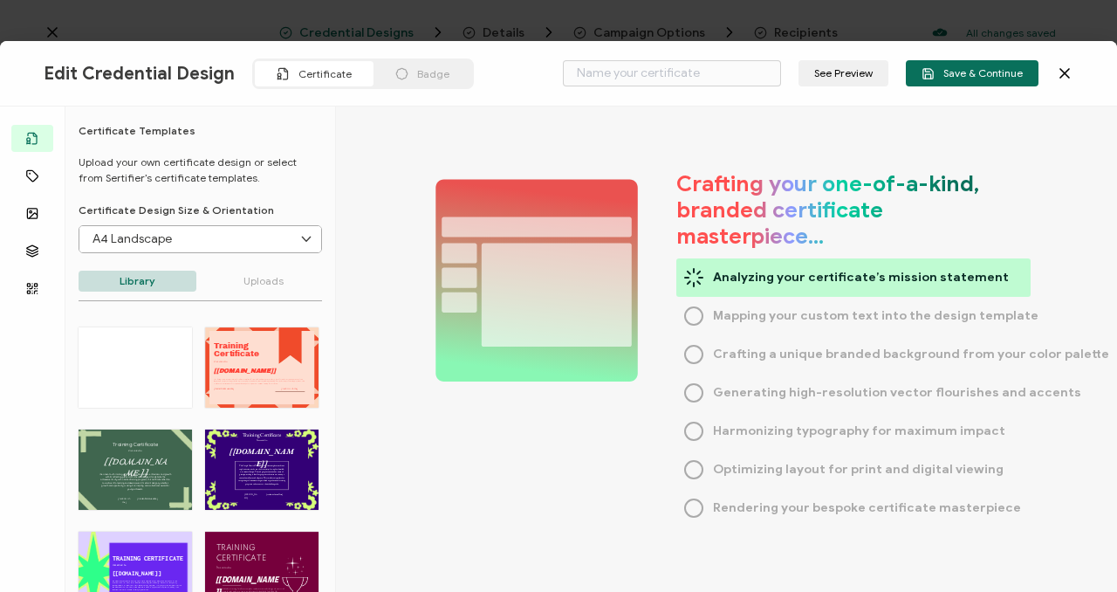
type input "2025 New Teacher Institute"
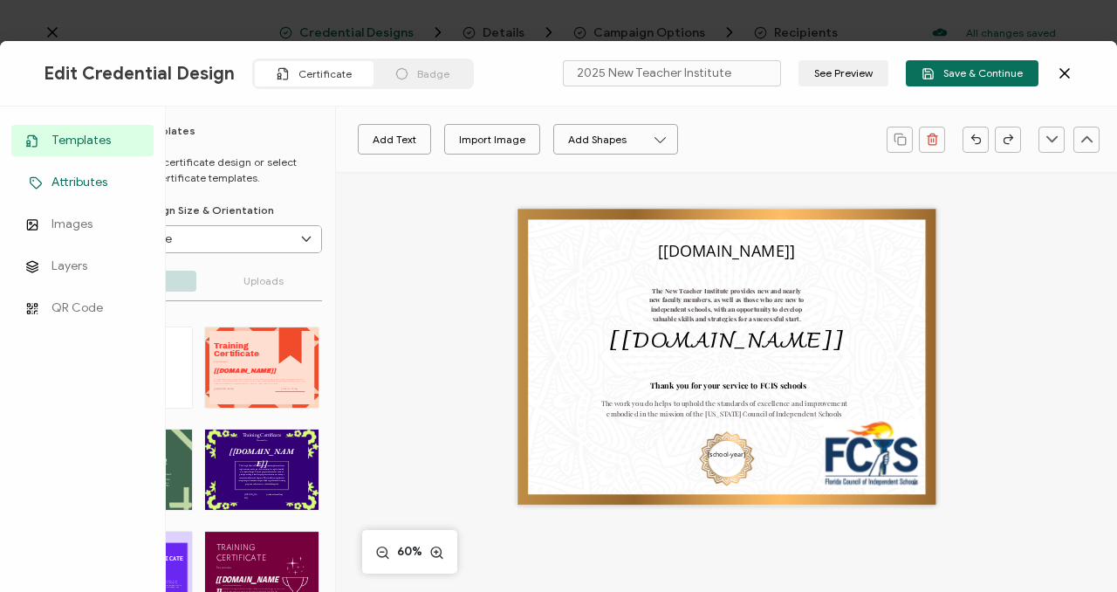
click at [33, 180] on circle at bounding box center [33, 180] width 1 height 1
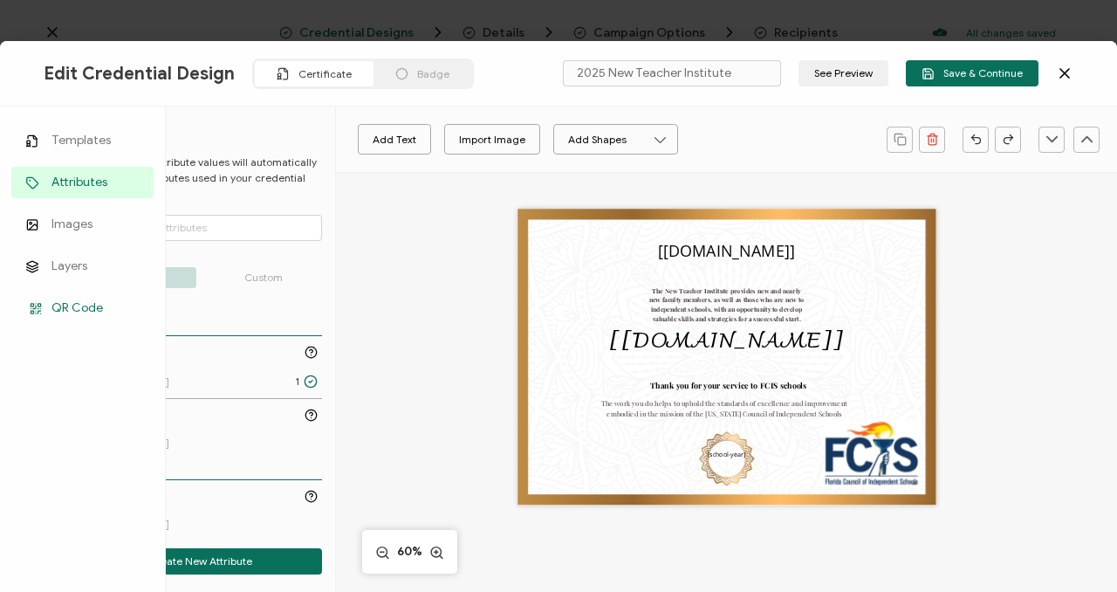
click at [74, 300] on span "QR Code" at bounding box center [76, 307] width 51 height 17
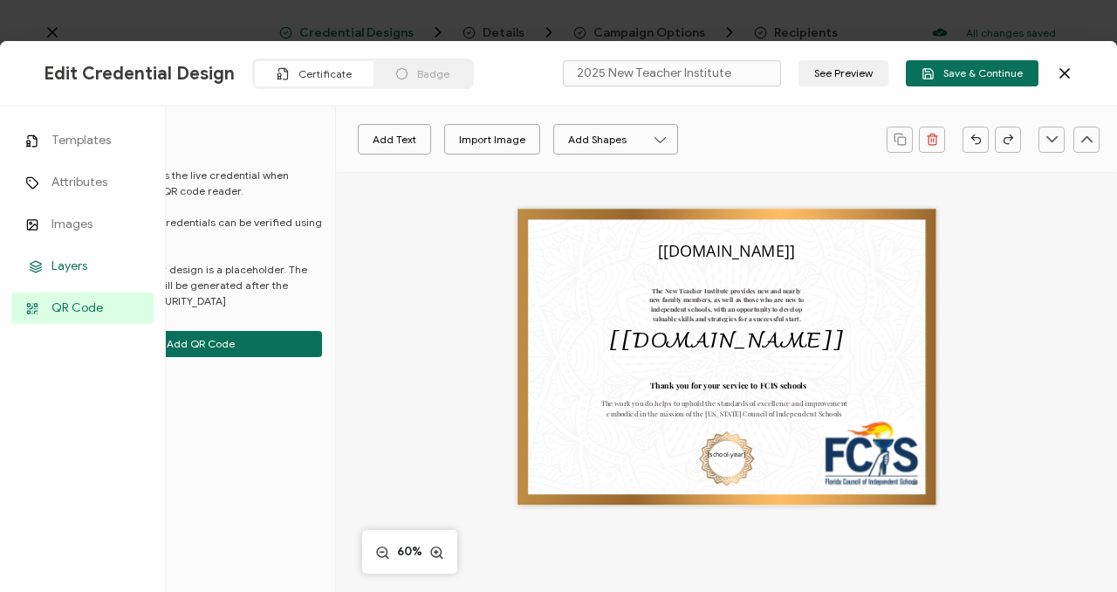
click at [78, 264] on span "Layers" at bounding box center [69, 265] width 36 height 17
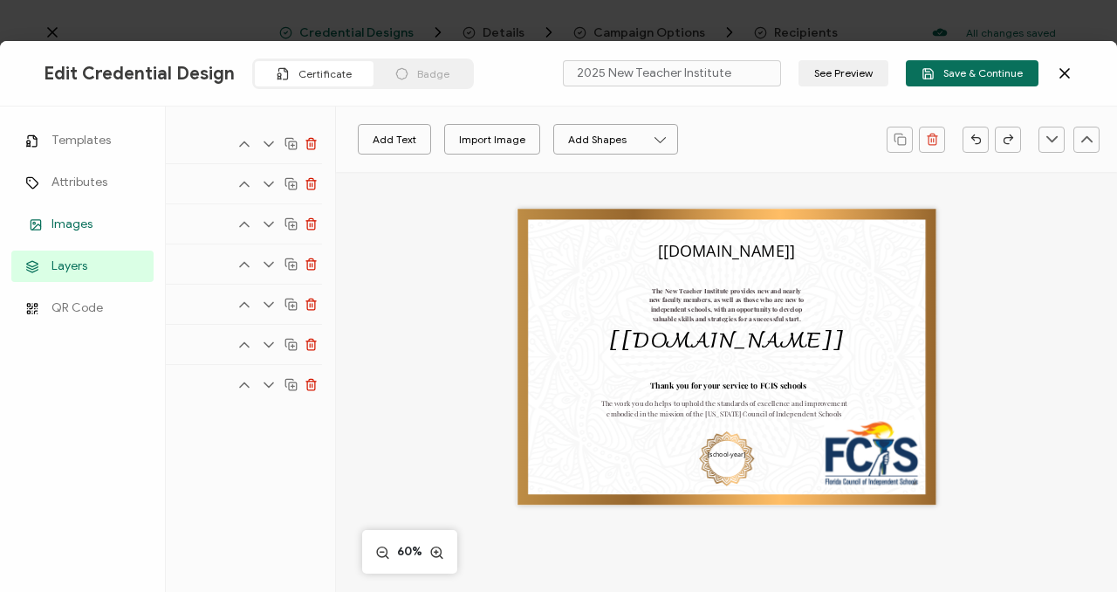
click at [34, 214] on link "Images" at bounding box center [82, 224] width 142 height 31
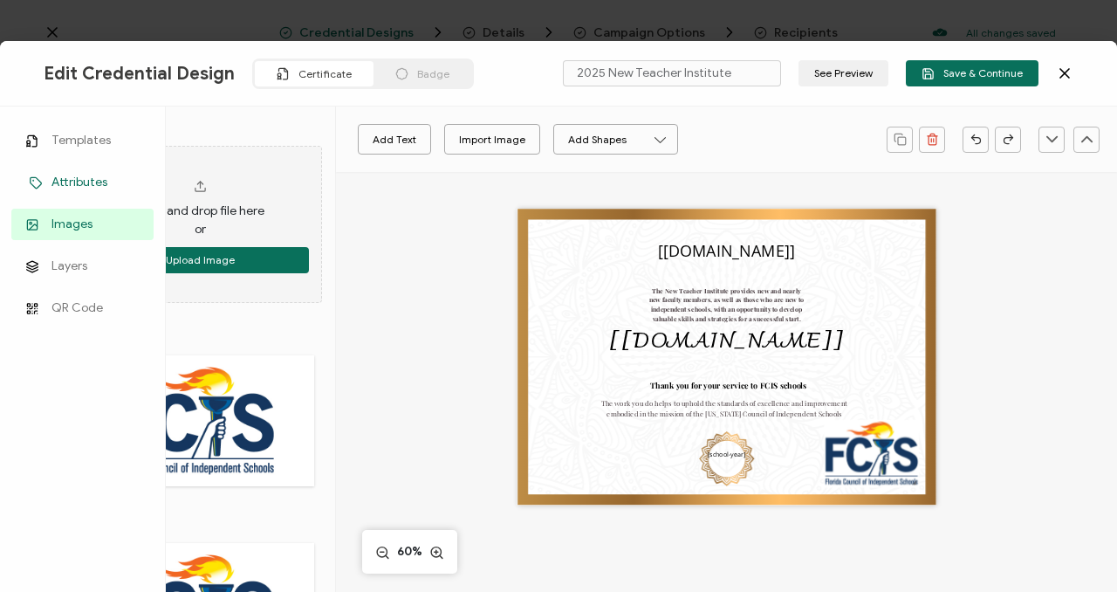
click at [41, 173] on link "Attributes" at bounding box center [82, 182] width 142 height 31
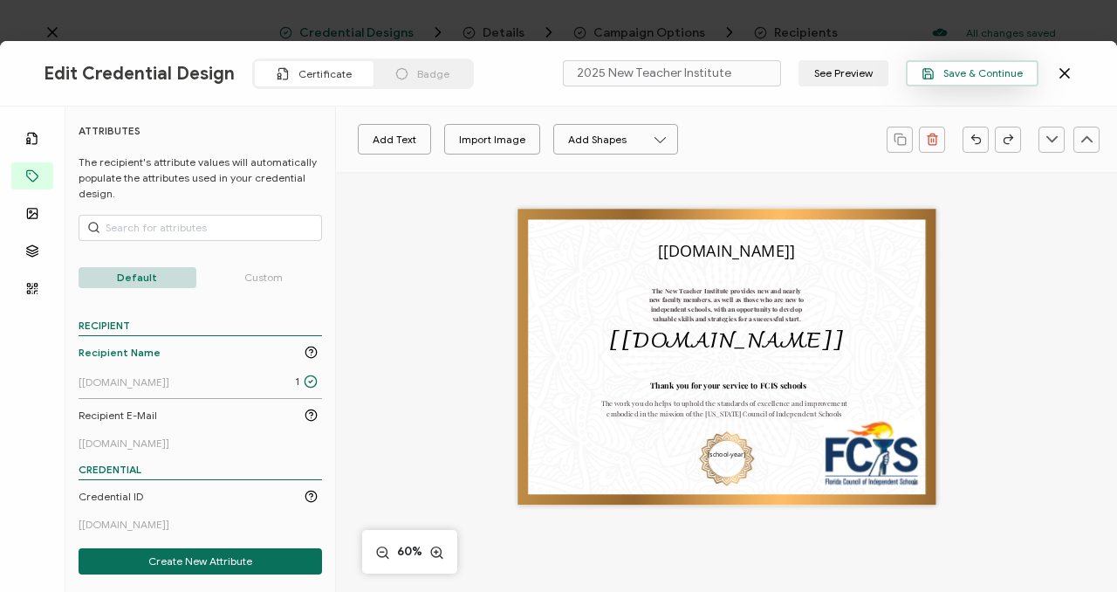
click at [959, 72] on span "Save & Continue" at bounding box center [972, 73] width 101 height 13
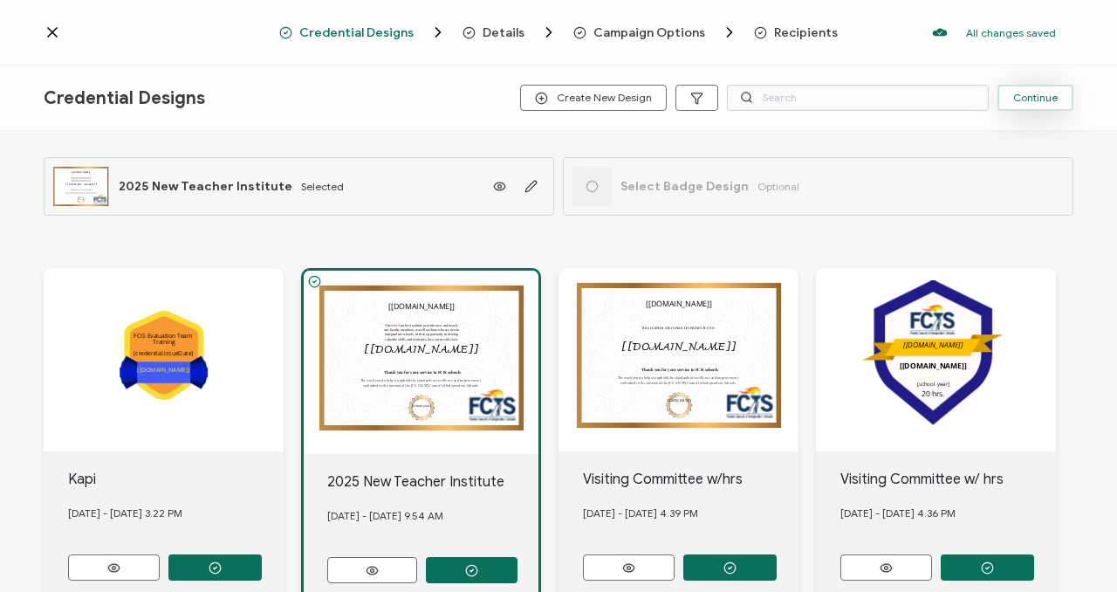
click at [1019, 95] on span "Continue" at bounding box center [1035, 98] width 45 height 10
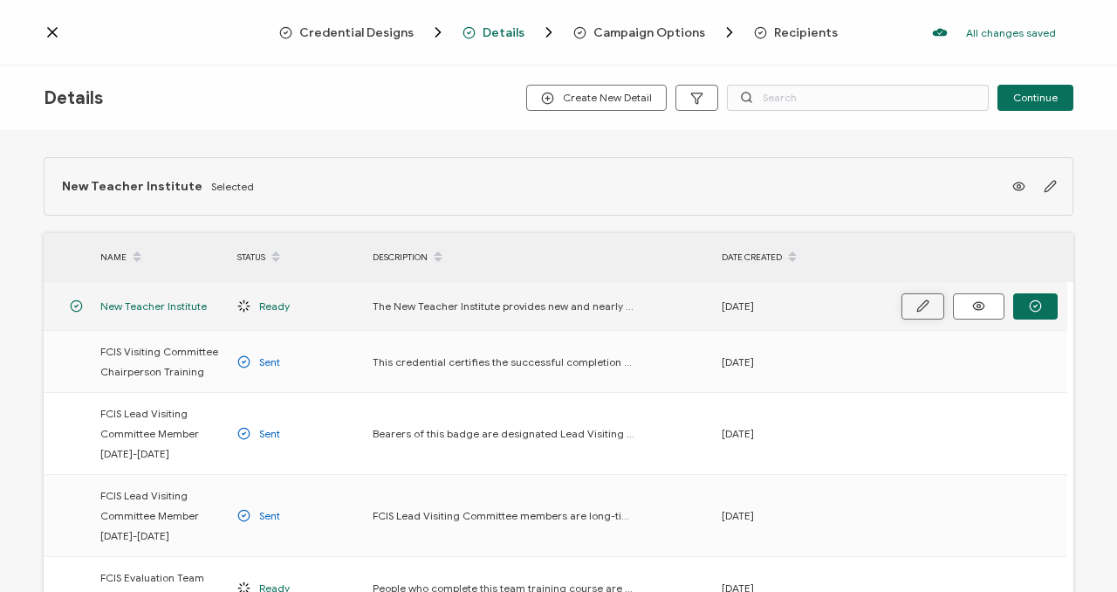
click at [924, 312] on icon "button" at bounding box center [922, 305] width 13 height 13
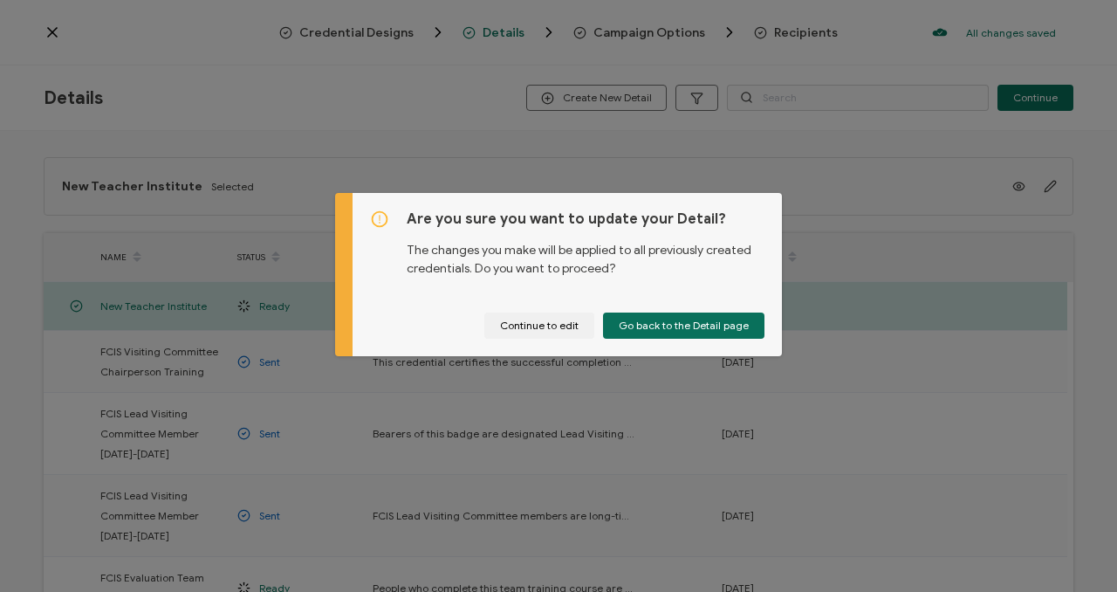
click at [635, 187] on div "Are you sure you want to update your Detail? The changes you make will be appli…" at bounding box center [558, 296] width 1117 height 592
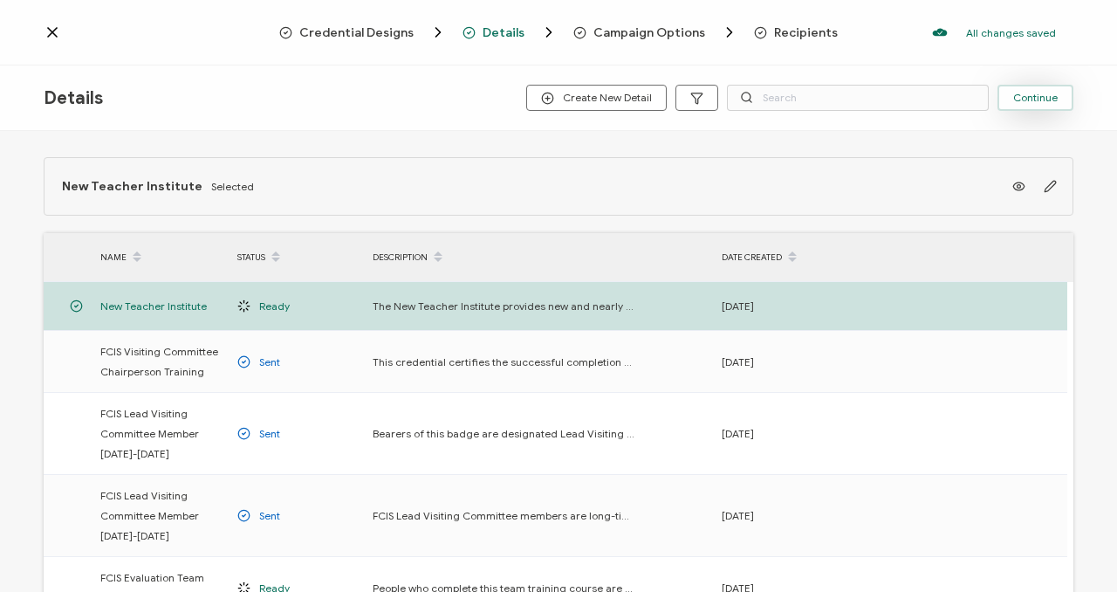
click at [1032, 94] on span "Continue" at bounding box center [1035, 98] width 45 height 10
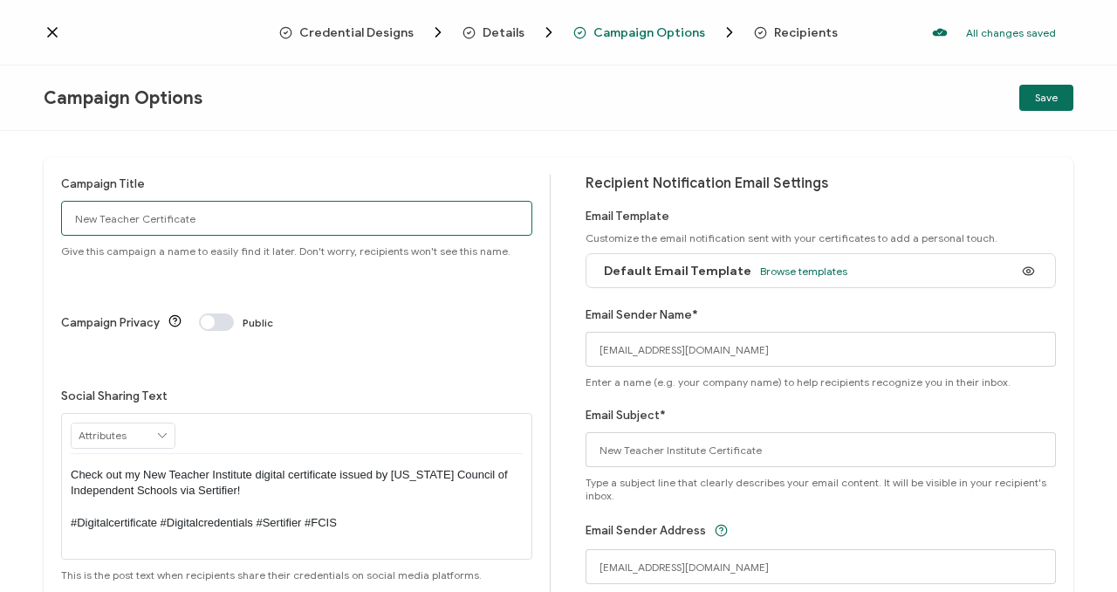
drag, startPoint x: 205, startPoint y: 219, endPoint x: 2, endPoint y: 204, distance: 203.9
click at [2, 204] on div "Campaign Title New Teacher Certificate Give this campaign a name to easily find…" at bounding box center [558, 361] width 1117 height 461
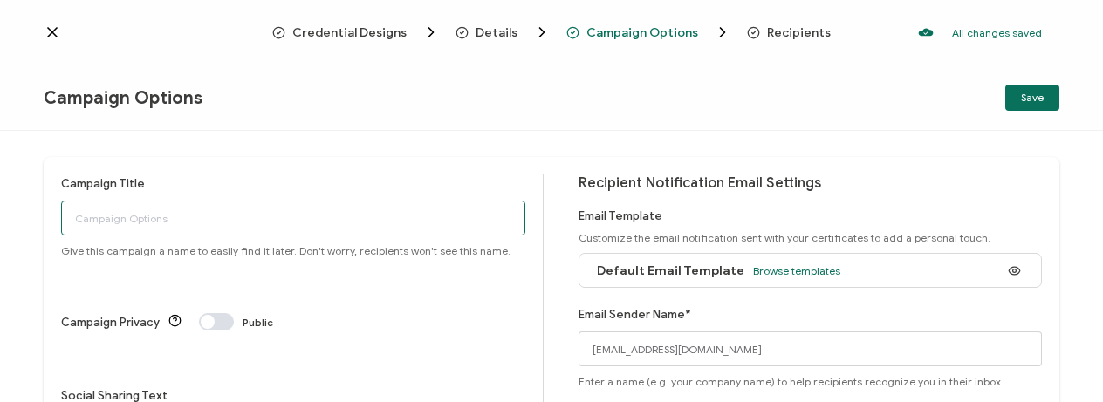
click at [168, 216] on input "Campaign Title" at bounding box center [293, 218] width 464 height 35
paste input "emergency contact phone number"
type input "emergency contact phone number"
drag, startPoint x: 257, startPoint y: 218, endPoint x: 33, endPoint y: 209, distance: 224.4
click at [33, 209] on div "Campaign Title emergency contact phone number Give this campaign a name to easi…" at bounding box center [551, 266] width 1103 height 271
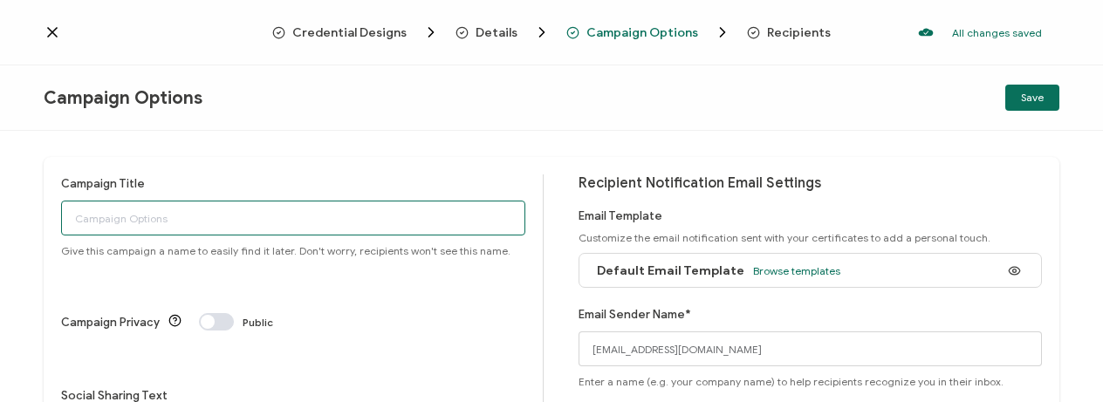
paste input "Fundamentals of Independent School Education"
type input "Fundamentals of Independent School Education"
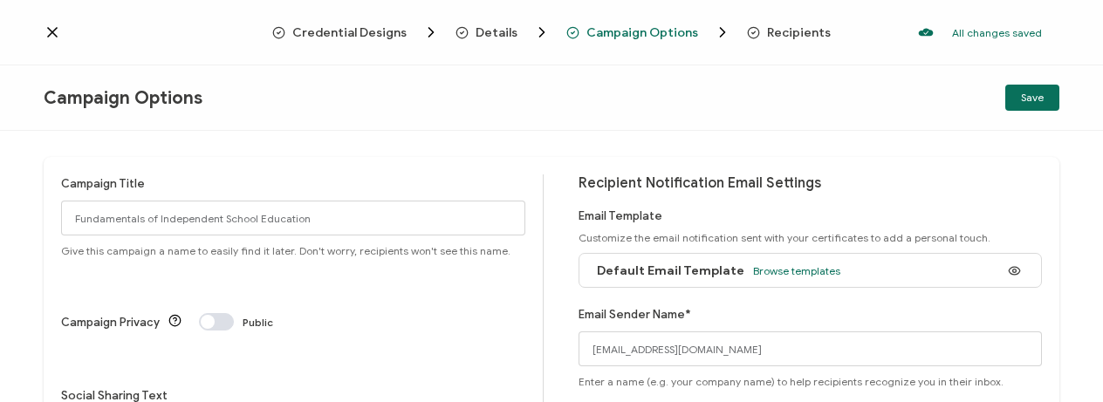
click at [325, 177] on div "Campaign Title Fundamentals of Independent School Education Give this campaign …" at bounding box center [293, 216] width 464 height 83
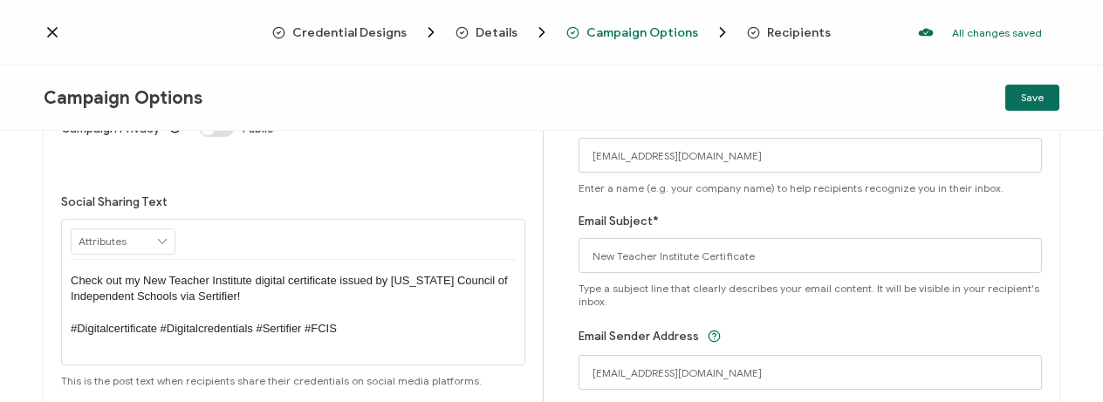
scroll to position [200, 0]
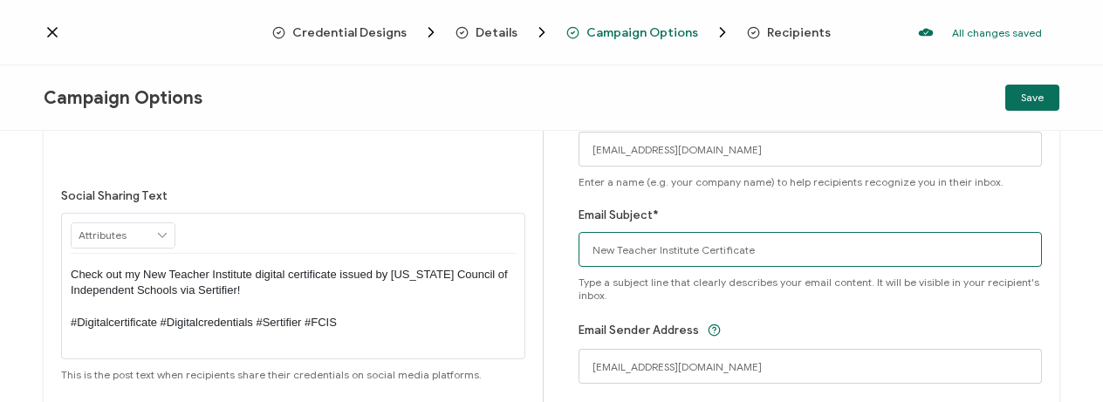
drag, startPoint x: 761, startPoint y: 246, endPoint x: 523, endPoint y: 246, distance: 238.2
click at [523, 246] on div "Campaign Title Fundamentals of Independent School Education Give this campaign …" at bounding box center [552, 197] width 1016 height 480
paste input "Fundamentals of Independent School Education"
click at [588, 251] on input "Fundamentals of Independent School Education - New Teacher" at bounding box center [811, 249] width 464 height 35
click at [992, 243] on input "FCIS Fundamentals of Independent School Education - New Teacher" at bounding box center [811, 249] width 464 height 35
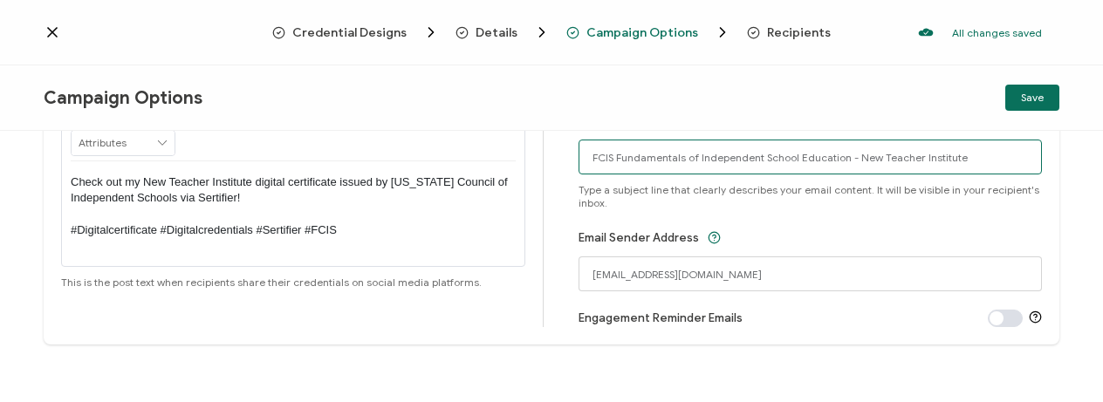
scroll to position [296, 0]
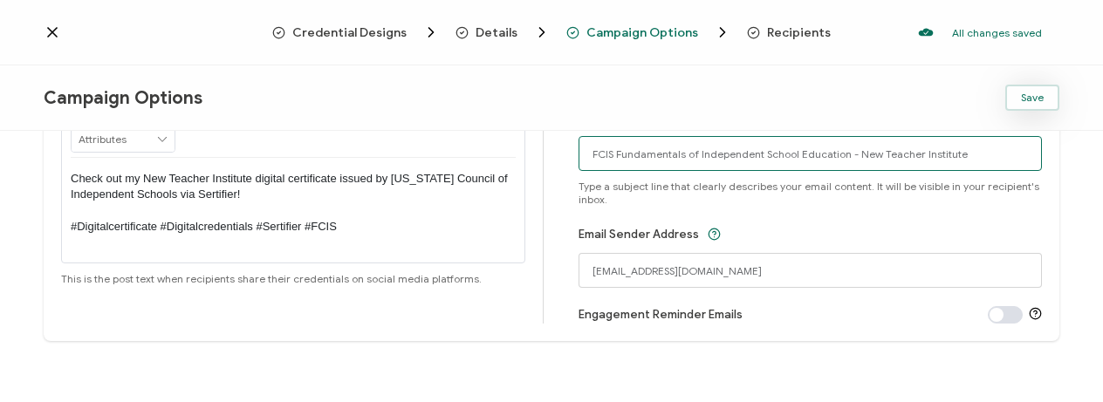
type input "FCIS Fundamentals of Independent School Education - New Teacher Institute"
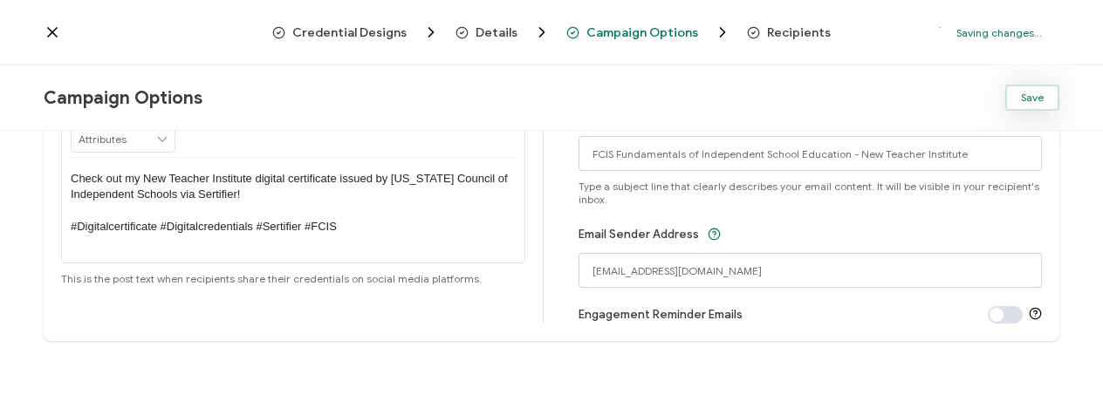
click at [1047, 98] on button "Save" at bounding box center [1032, 98] width 54 height 26
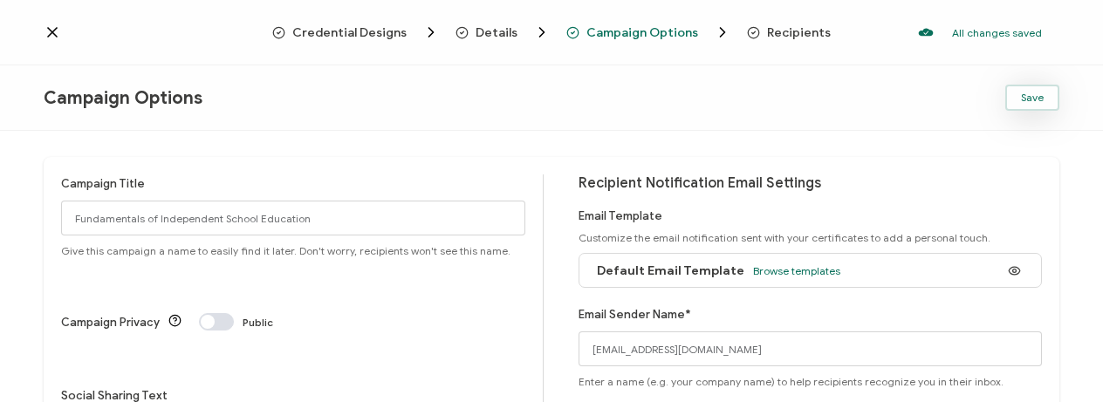
click at [1045, 102] on button "Save" at bounding box center [1032, 98] width 54 height 26
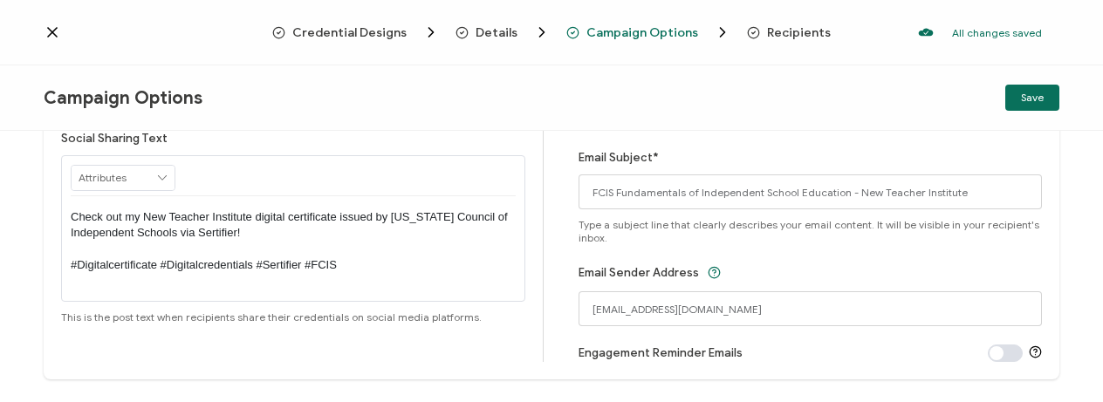
scroll to position [182, 0]
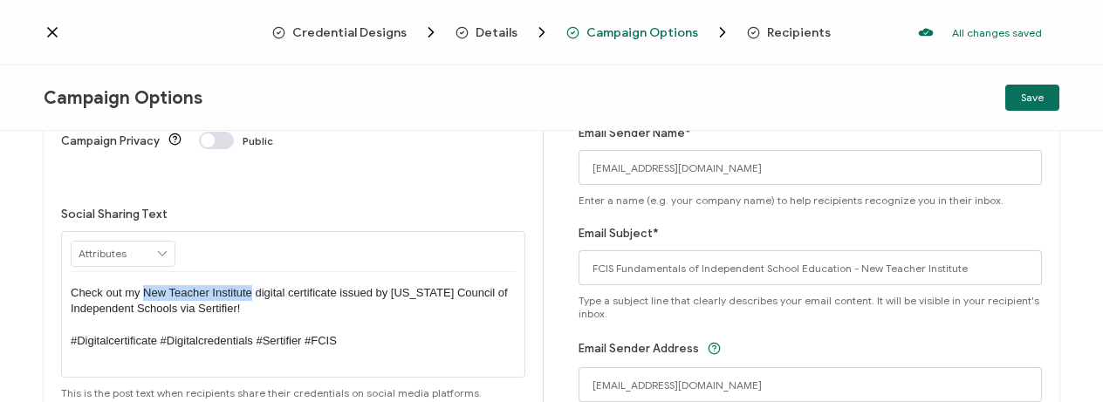
drag, startPoint x: 144, startPoint y: 214, endPoint x: 251, endPoint y: 214, distance: 107.3
click at [251, 285] on p "Check out my New Teacher Institute digital certificate issued by [US_STATE] Cou…" at bounding box center [293, 317] width 445 height 65
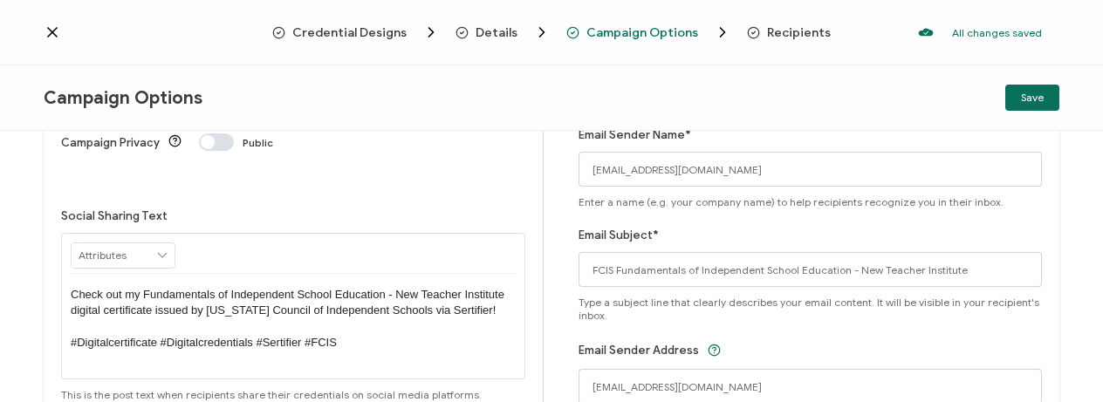
scroll to position [0, 0]
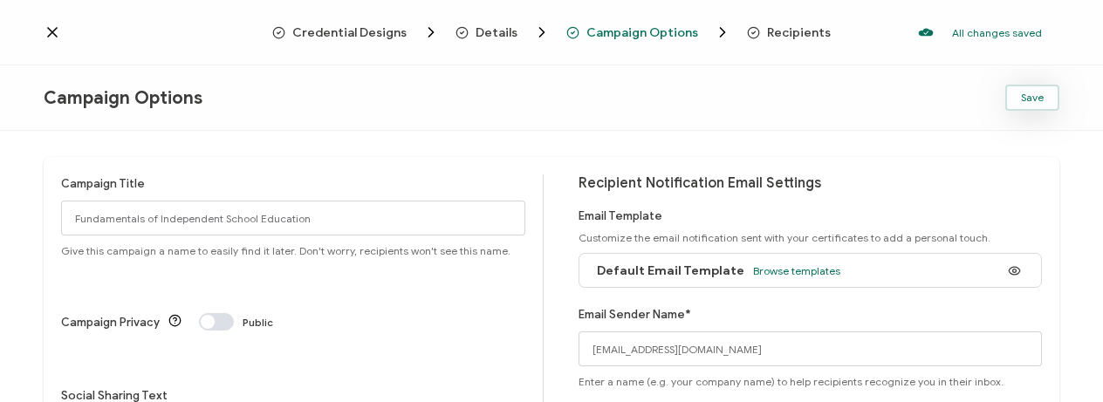
click at [1036, 93] on span "Save" at bounding box center [1032, 98] width 23 height 10
click at [380, 29] on span "Credential Designs" at bounding box center [349, 32] width 114 height 13
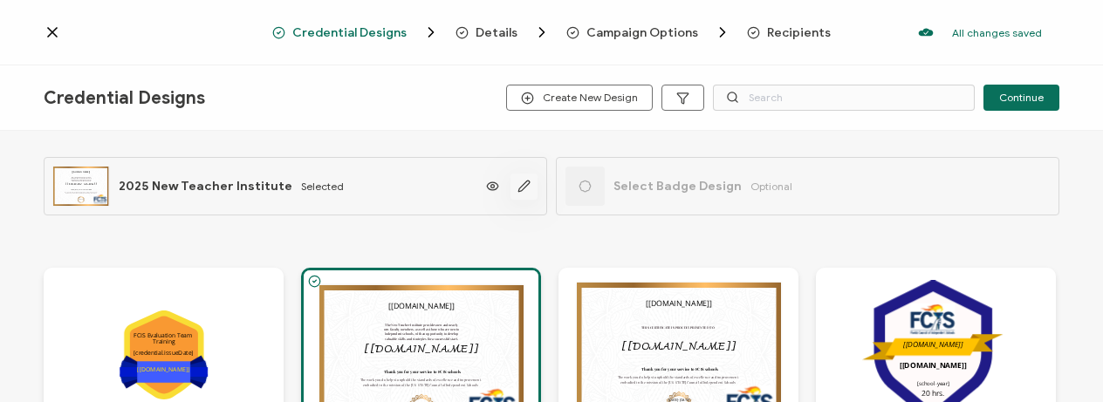
click at [525, 186] on icon "button" at bounding box center [523, 186] width 13 height 13
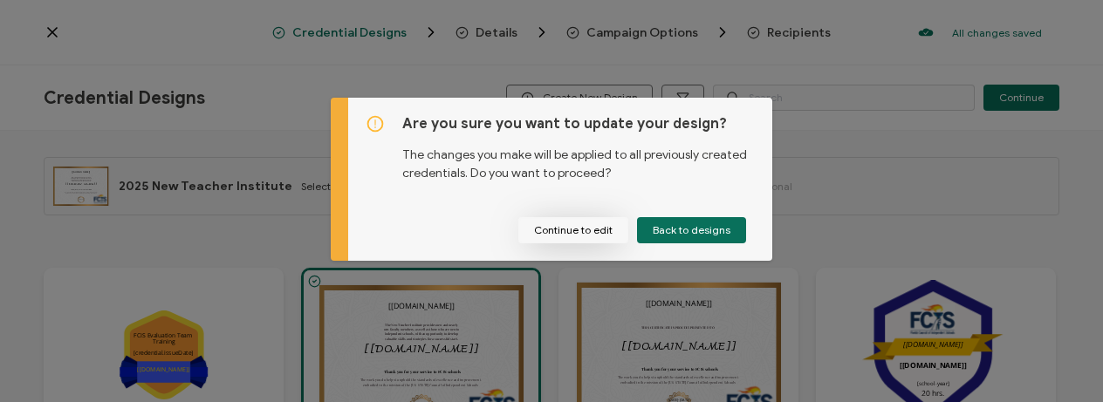
click at [598, 236] on button "Continue to edit" at bounding box center [573, 230] width 110 height 26
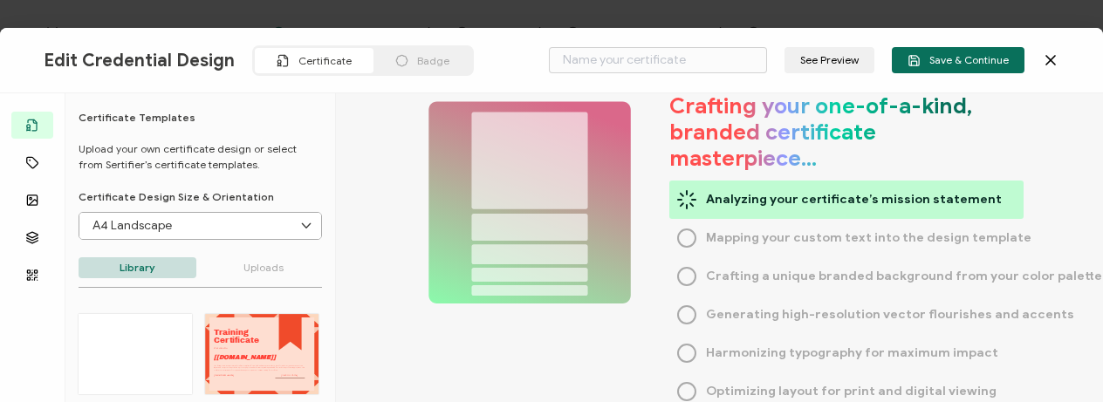
type input "2025 New Teacher Institute"
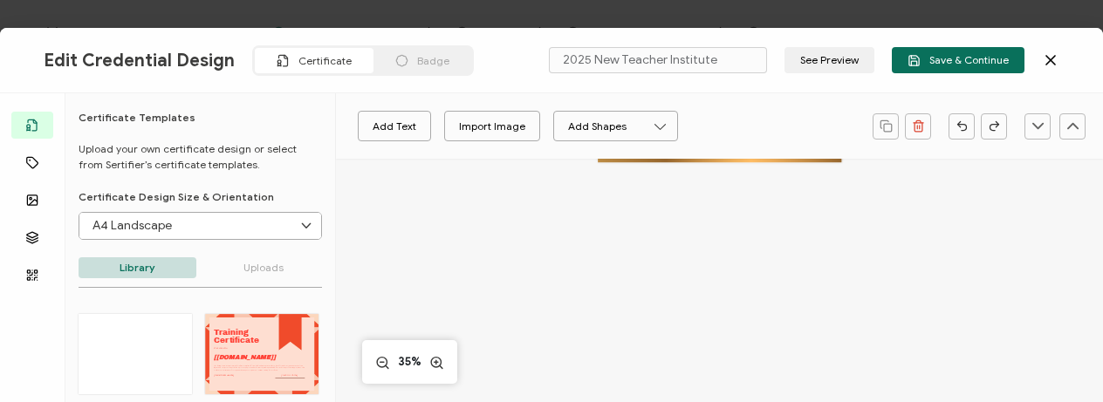
scroll to position [230, 0]
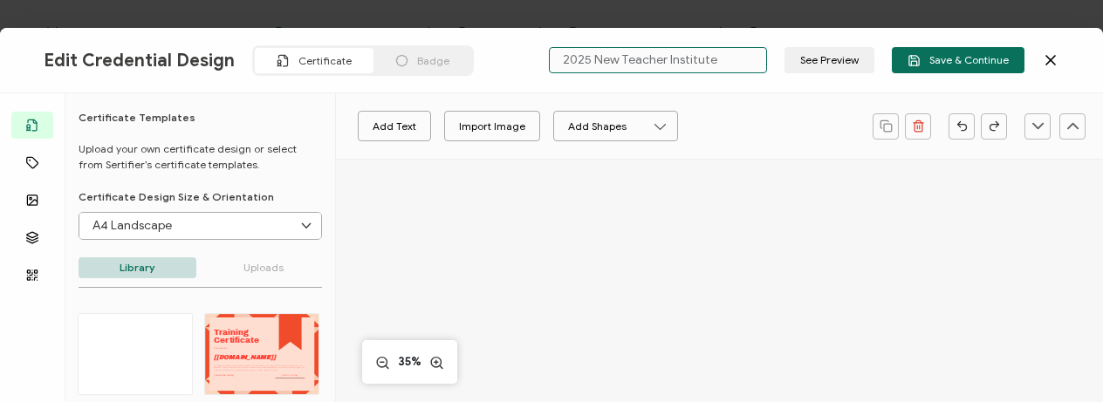
drag, startPoint x: 739, startPoint y: 64, endPoint x: 414, endPoint y: 33, distance: 326.9
click at [414, 33] on div "Edit Credential Design Certificate Badge 2025 New Teacher Institute See Preview…" at bounding box center [551, 60] width 1103 height 65
click at [586, 66] on input "text" at bounding box center [658, 60] width 218 height 26
click at [584, 61] on input "text" at bounding box center [658, 60] width 218 height 26
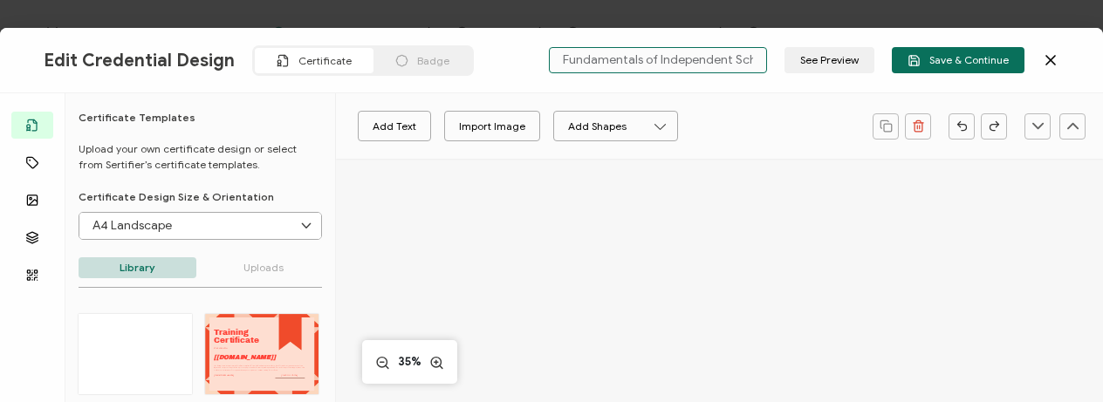
scroll to position [0, 14]
drag, startPoint x: 716, startPoint y: 65, endPoint x: 775, endPoint y: 65, distance: 59.3
click at [775, 65] on div "Fundamentals of Independent School See Preview Save & Continue" at bounding box center [782, 60] width 484 height 26
click at [751, 58] on input "Fundamentals of Independent School" at bounding box center [658, 60] width 218 height 26
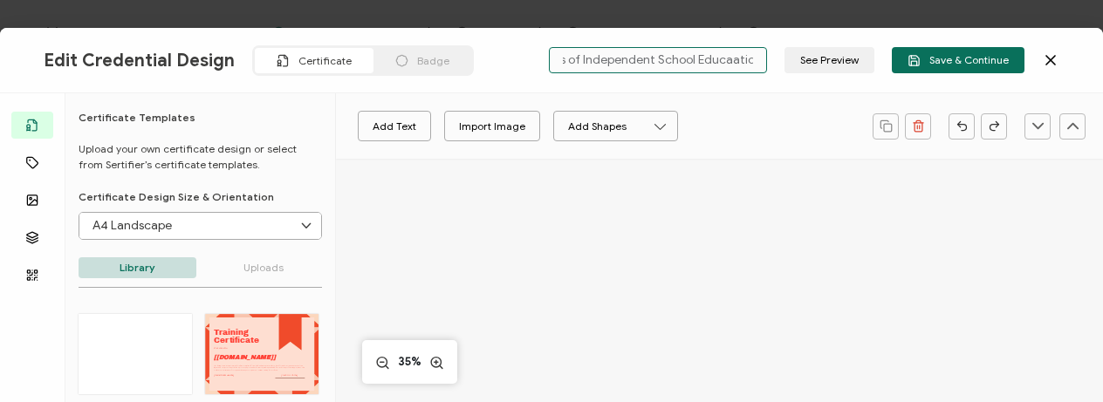
type input "Fundamentals of Independent School Educaation"
click at [818, 96] on div "Add Text Import Image Add Shapes Rectangle Ellipse" at bounding box center [719, 125] width 767 height 65
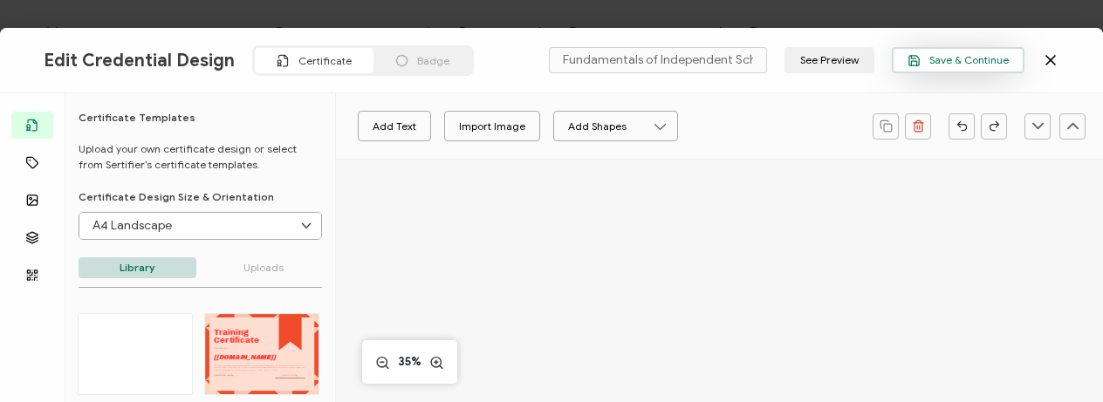
click at [930, 65] on span "Save & Continue" at bounding box center [958, 60] width 101 height 13
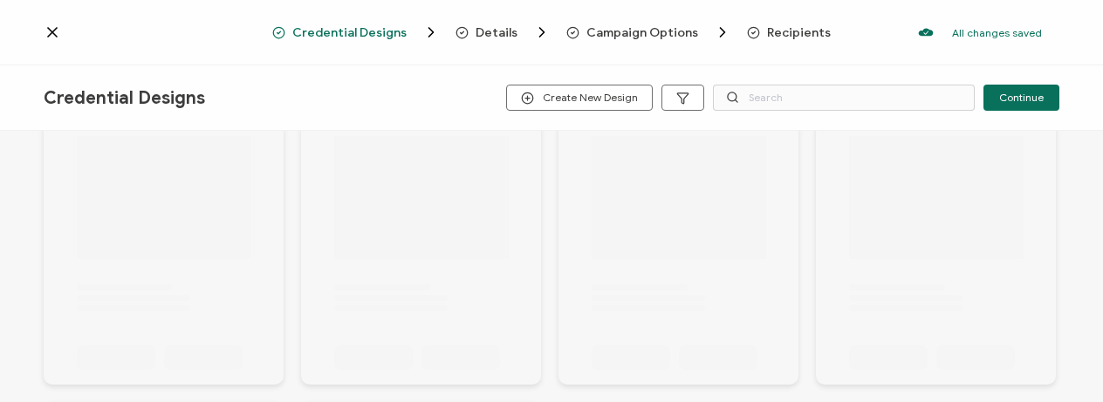
scroll to position [147, 0]
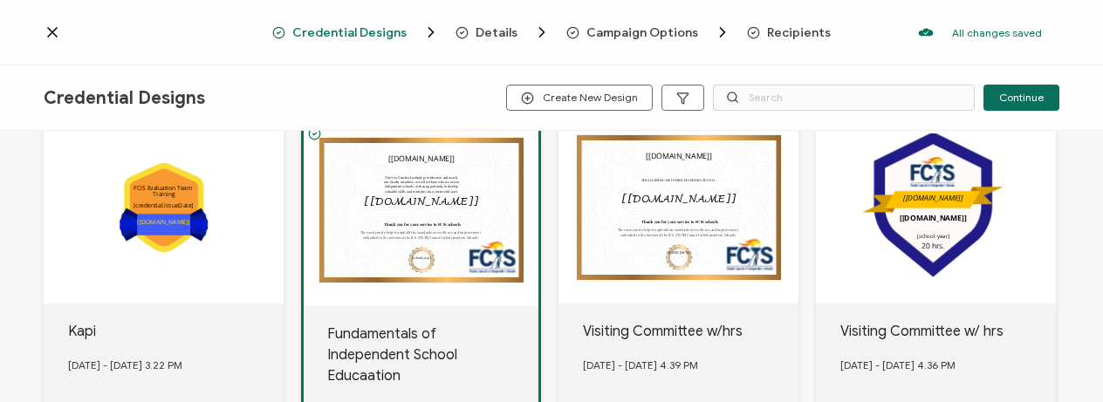
click at [468, 252] on div "The New Teacher Institute provides new and nearly new faculty members, as well …" at bounding box center [421, 214] width 235 height 183
click at [466, 256] on div "The New Teacher Institute provides new and nearly new faculty members, as well …" at bounding box center [421, 214] width 235 height 183
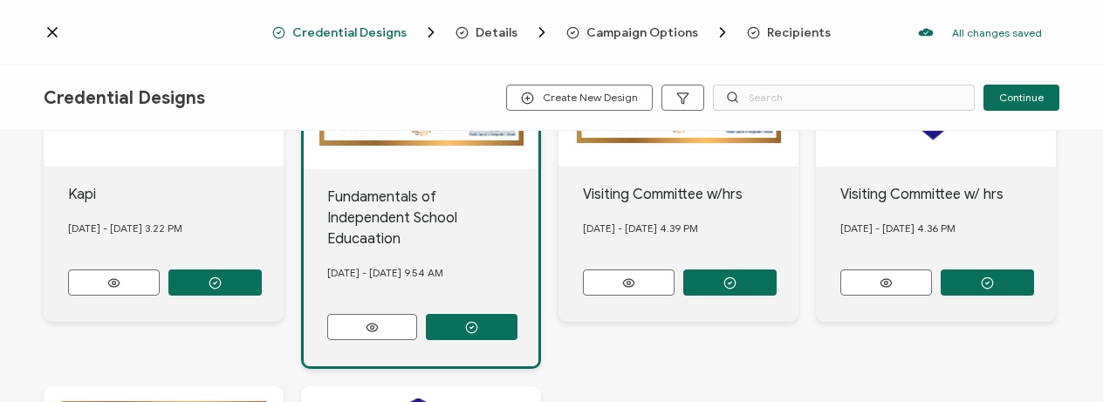
scroll to position [305, 0]
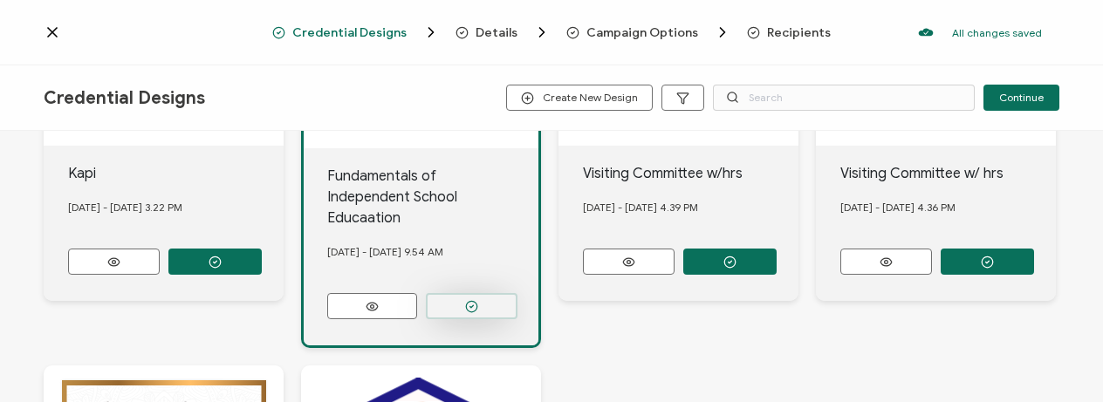
click at [480, 293] on button "button" at bounding box center [472, 306] width 92 height 26
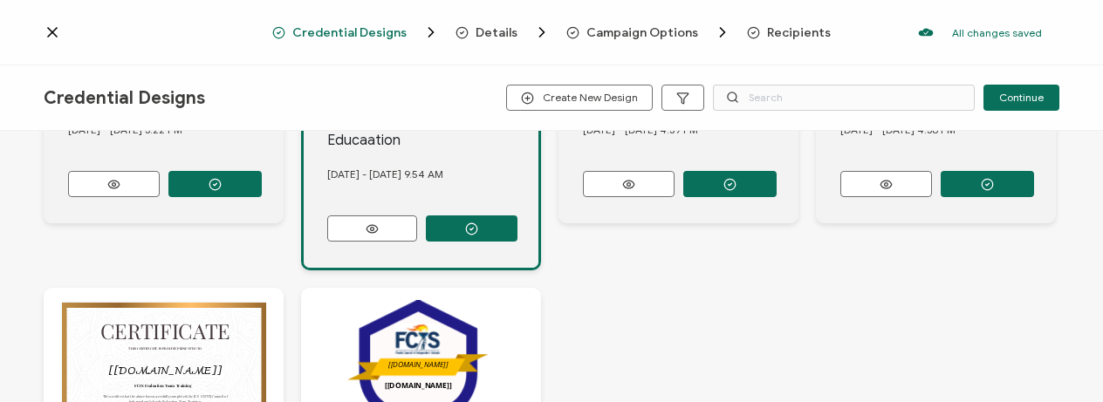
scroll to position [291, 0]
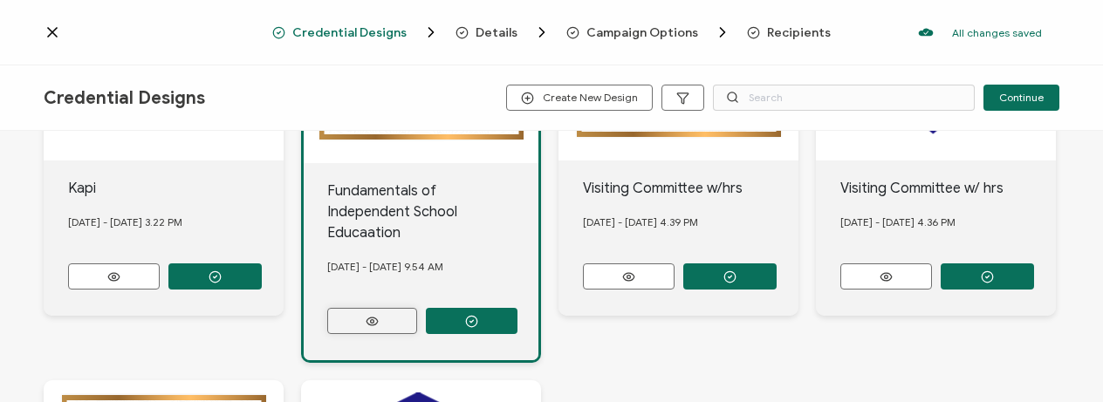
click at [410, 308] on button at bounding box center [372, 321] width 90 height 26
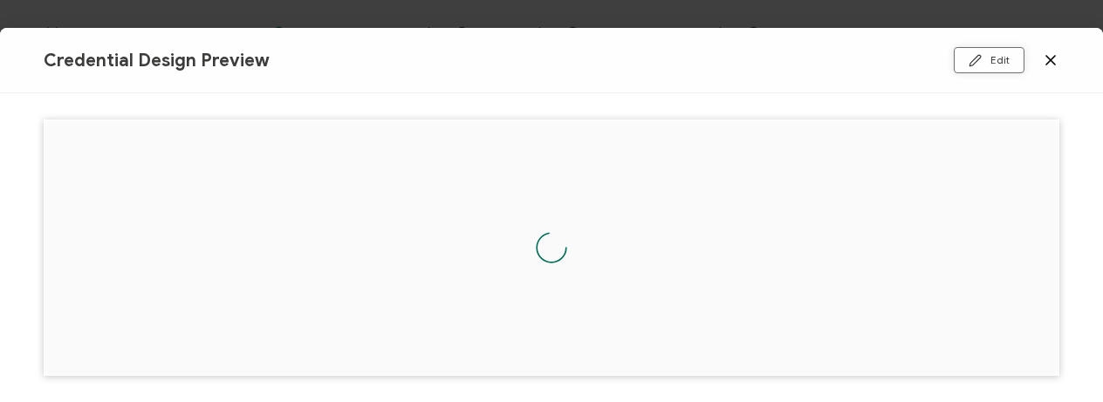
click at [1004, 60] on button "Edit" at bounding box center [989, 60] width 71 height 26
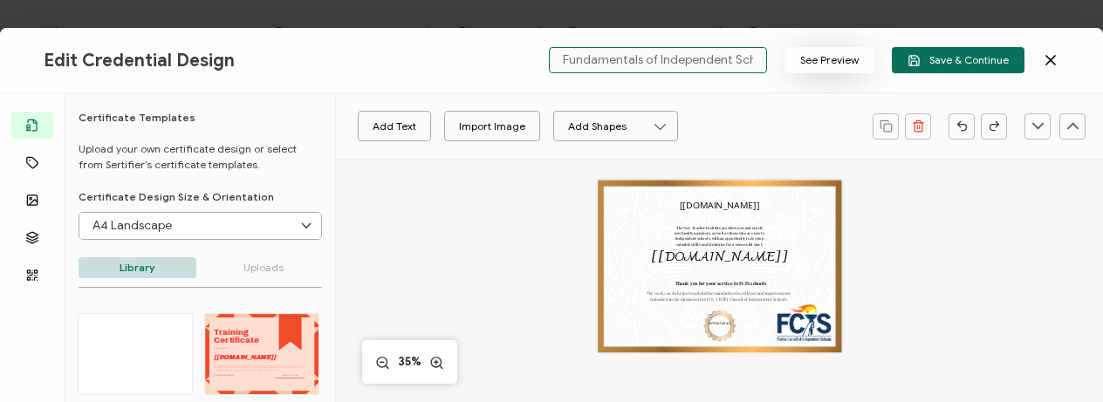
scroll to position [0, 79]
drag, startPoint x: 675, startPoint y: 64, endPoint x: 839, endPoint y: 53, distance: 164.4
click at [839, 53] on div "Fundamentals of Independent School Educaation See Preview Save & Continue" at bounding box center [782, 60] width 484 height 26
click at [737, 65] on input "Fundamentals of Independent School Educaation" at bounding box center [658, 60] width 218 height 26
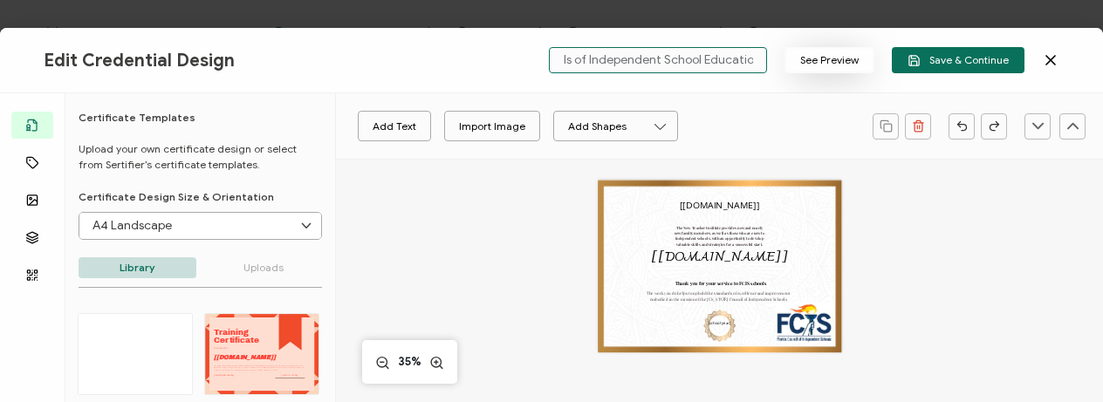
drag, startPoint x: 704, startPoint y: 58, endPoint x: 833, endPoint y: 58, distance: 129.2
click at [833, 58] on div "Fundamentals of Independent School Education See Preview Save & Continue" at bounding box center [782, 60] width 484 height 26
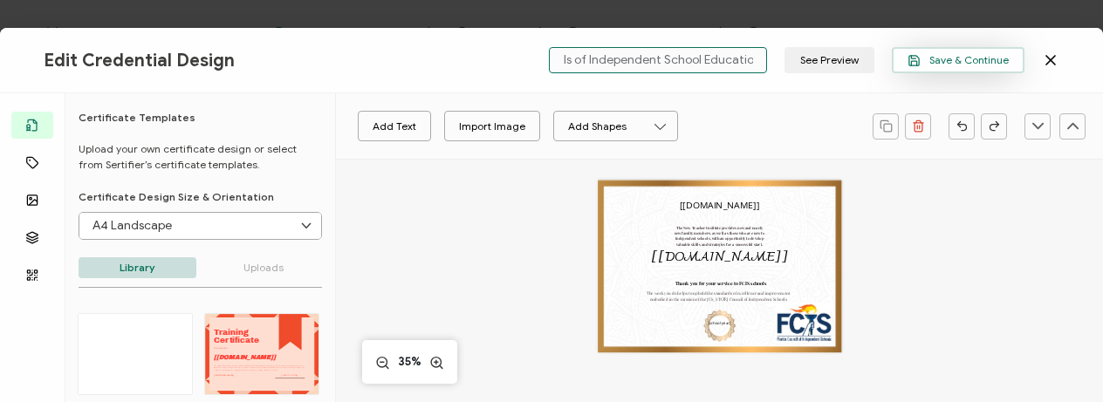
type input "Fundamentals of Independent School Education"
click at [952, 62] on span "Save & Continue" at bounding box center [958, 60] width 101 height 13
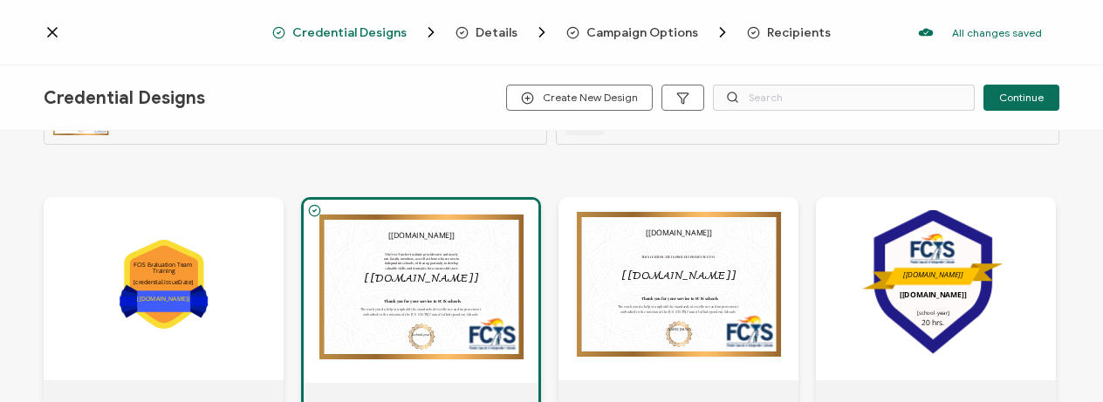
scroll to position [301, 0]
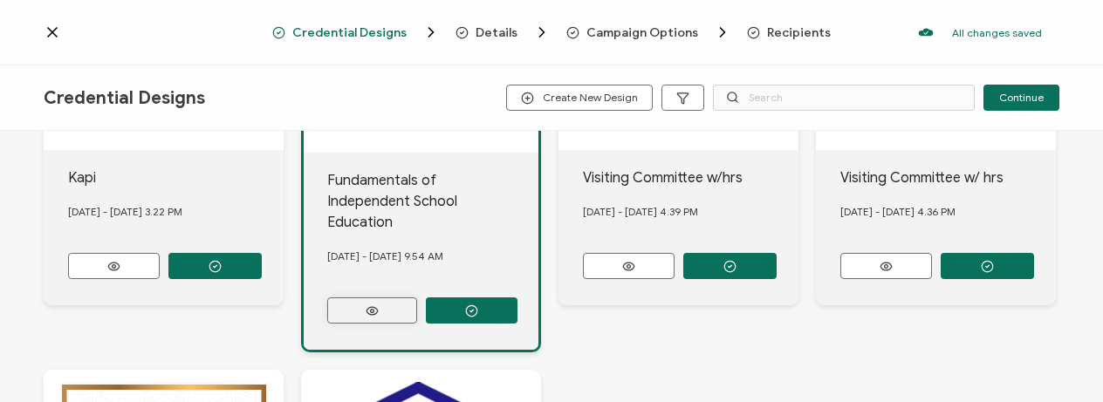
click at [391, 298] on button at bounding box center [372, 311] width 90 height 26
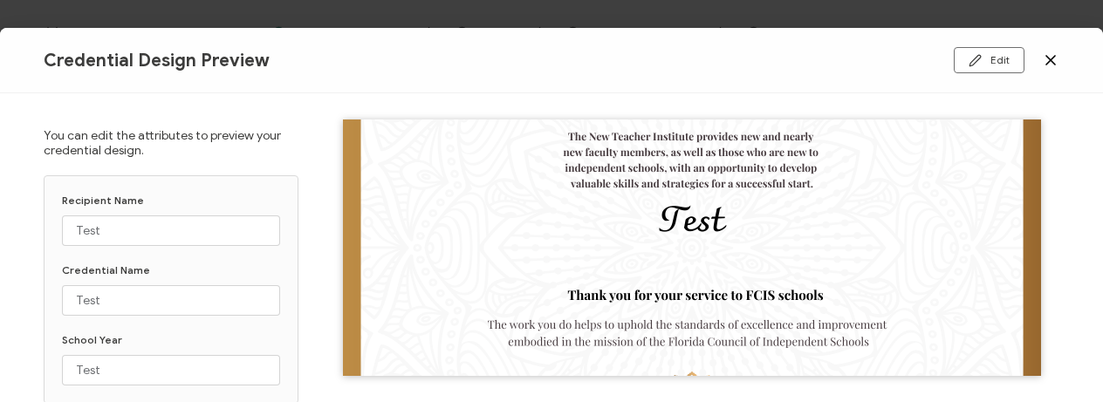
click at [1047, 64] on icon at bounding box center [1050, 59] width 17 height 17
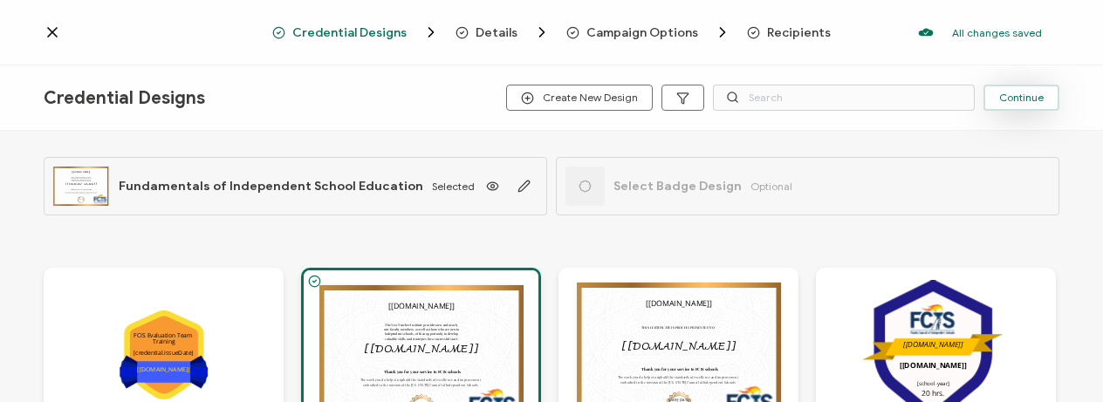
click at [1006, 103] on span "Continue" at bounding box center [1021, 98] width 45 height 10
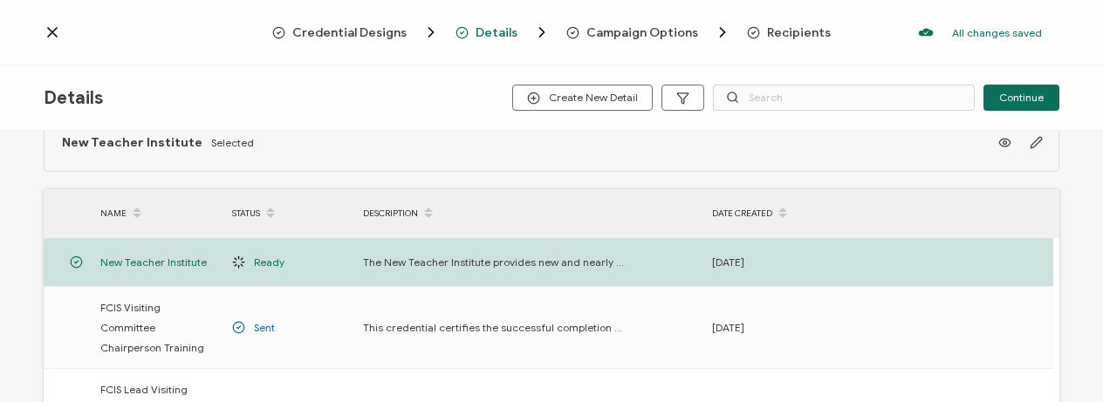
scroll to position [40, 0]
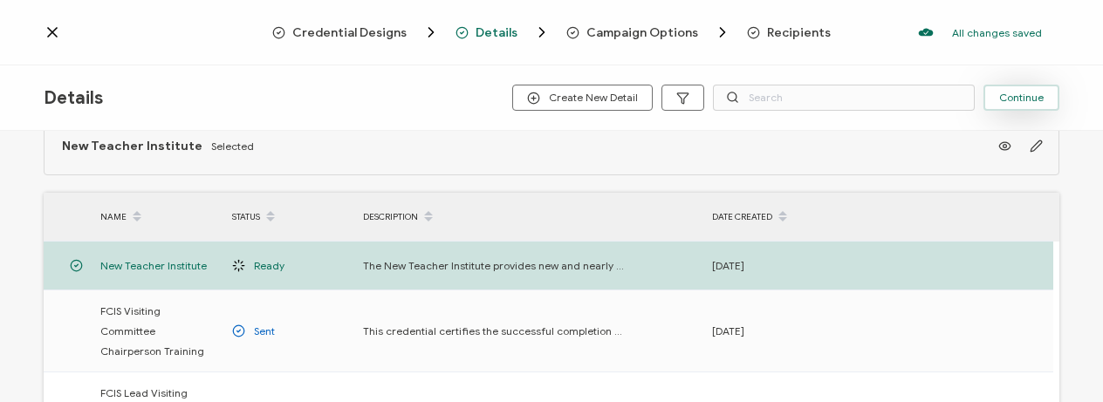
click at [1034, 101] on span "Continue" at bounding box center [1021, 98] width 45 height 10
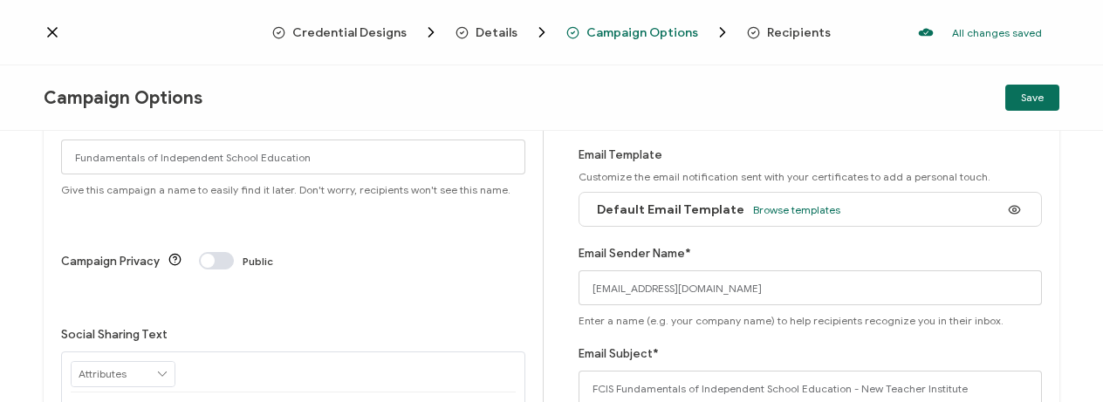
scroll to position [64, 0]
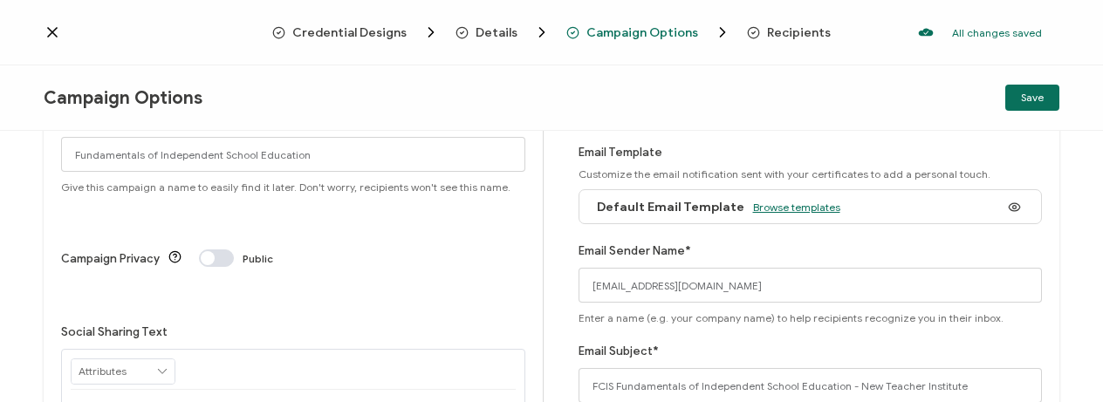
click at [805, 208] on span "Browse templates" at bounding box center [796, 207] width 87 height 13
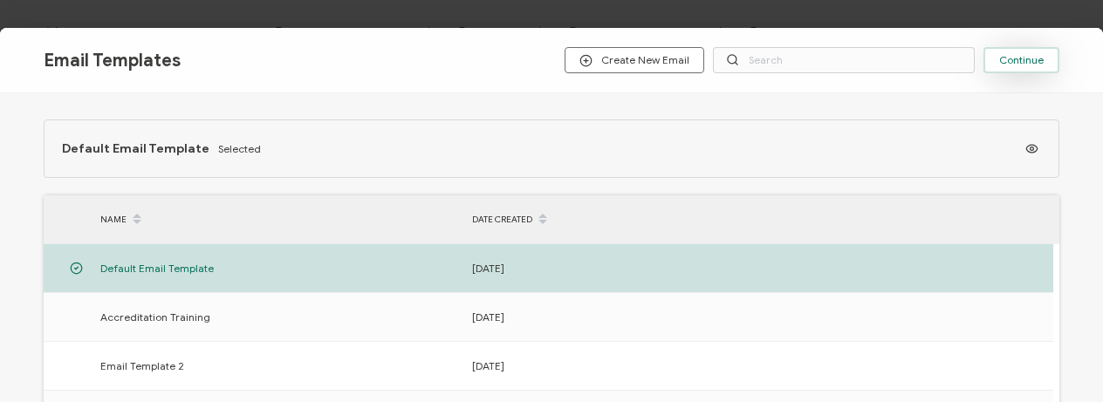
click at [1014, 58] on span "Continue" at bounding box center [1021, 60] width 45 height 10
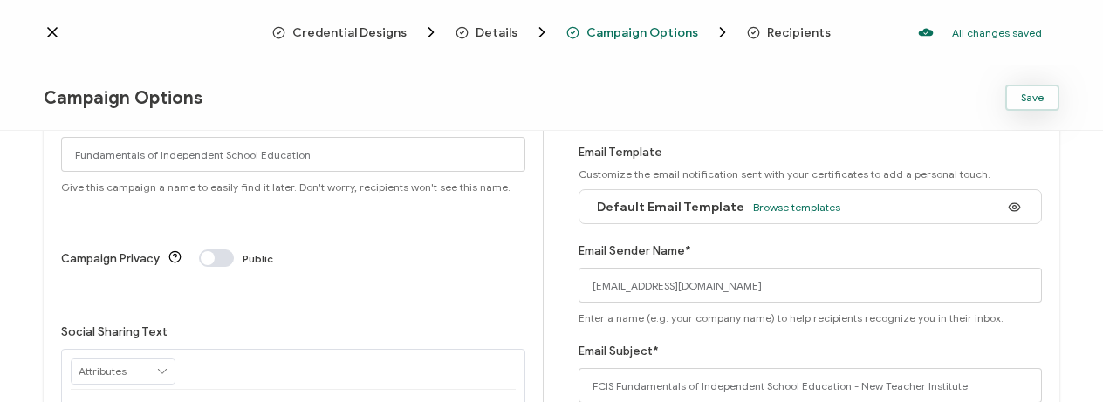
click at [1033, 93] on span "Save" at bounding box center [1032, 98] width 23 height 10
click at [45, 39] on icon at bounding box center [52, 32] width 17 height 17
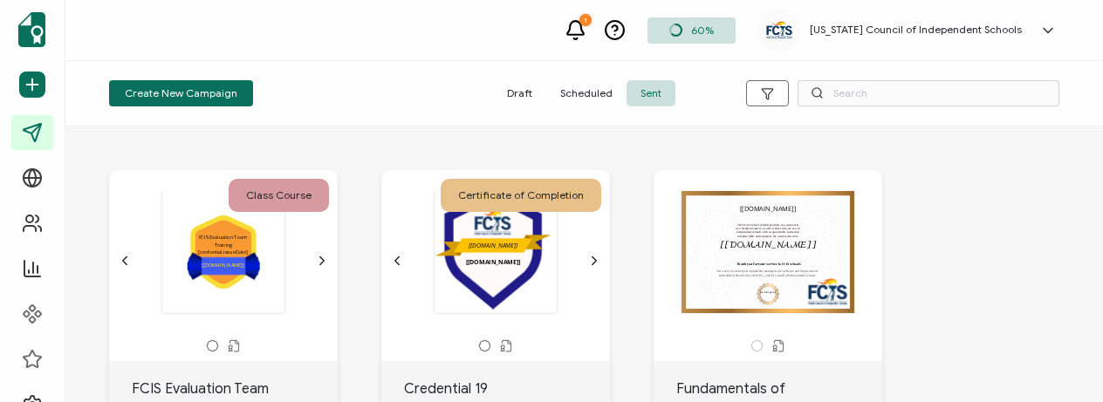
scroll to position [31, 0]
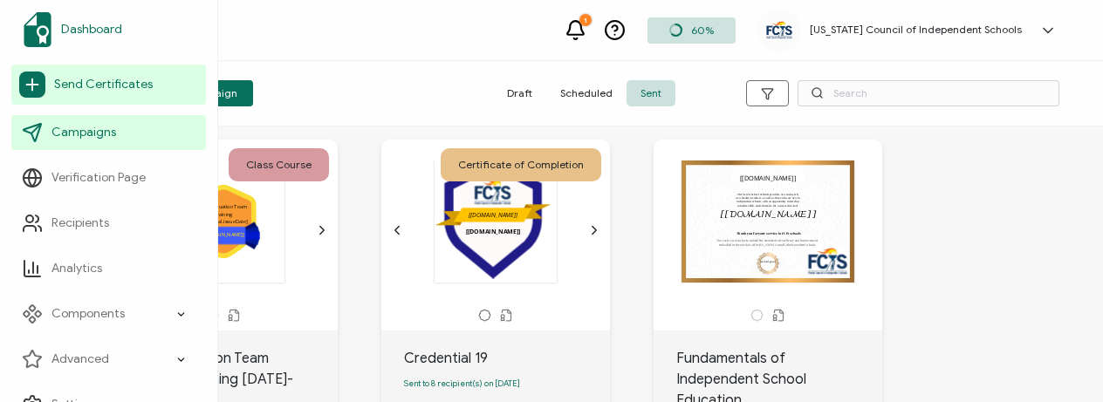
click at [71, 31] on span "Dashboard" at bounding box center [91, 29] width 61 height 17
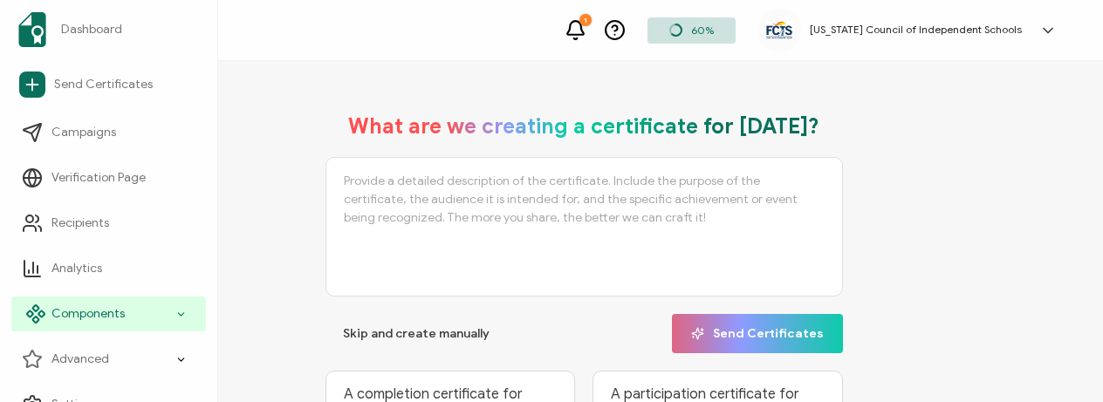
click at [183, 314] on div "Components" at bounding box center [108, 314] width 195 height 35
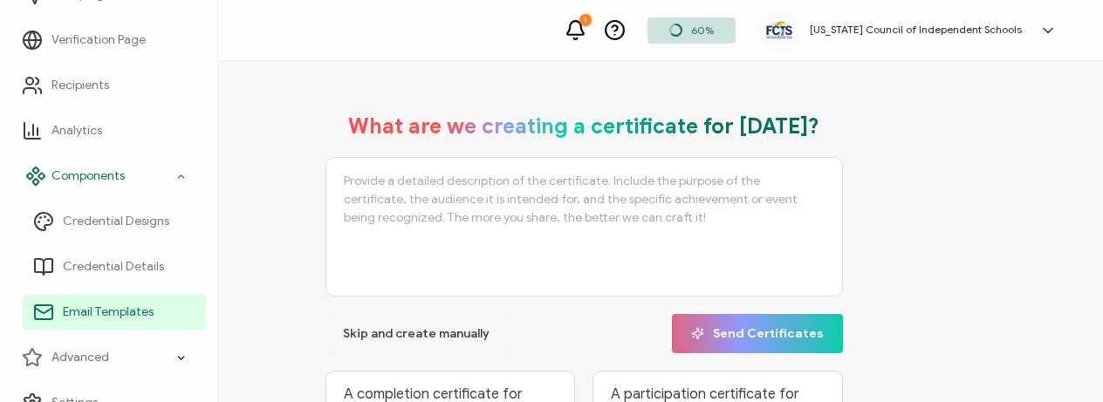
scroll to position [151, 0]
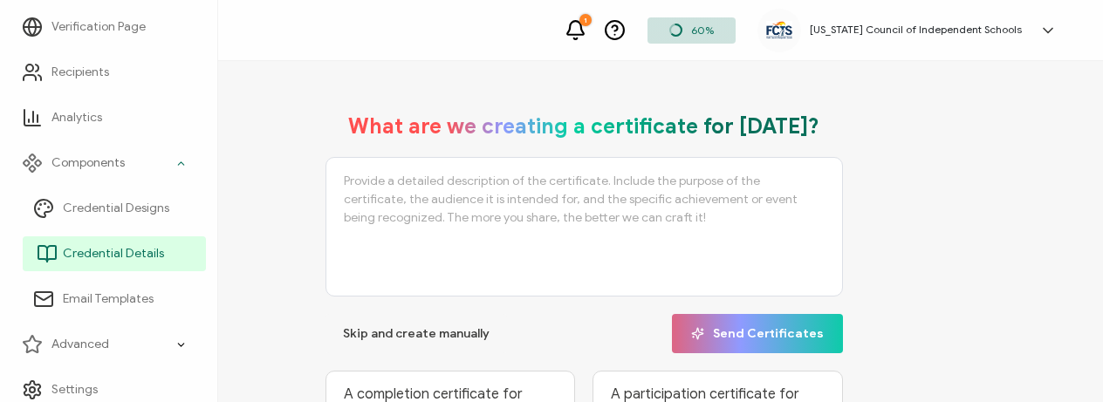
click at [95, 245] on span "Credential Details" at bounding box center [113, 253] width 101 height 17
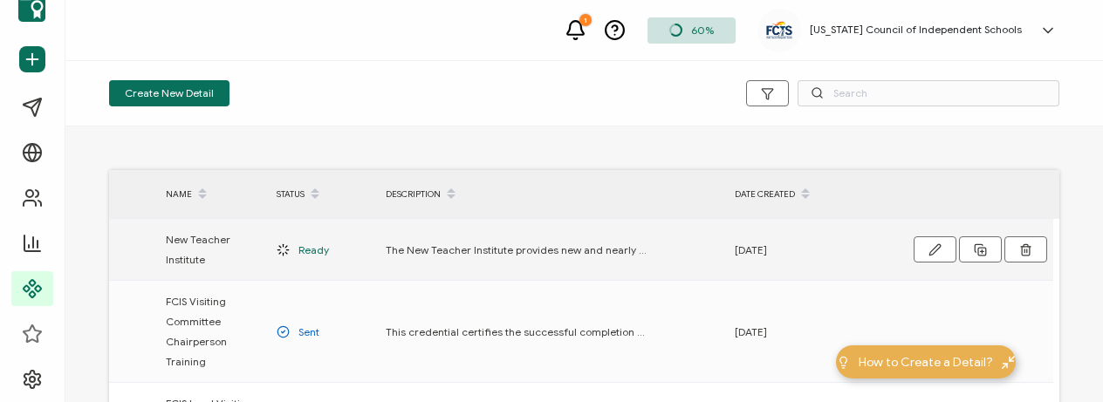
scroll to position [25, 0]
click at [937, 255] on icon "button" at bounding box center [934, 249] width 13 height 13
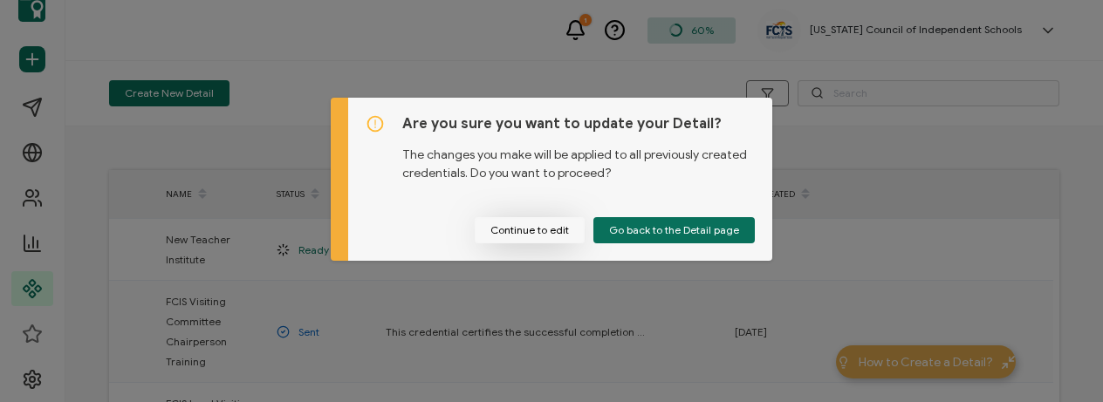
click at [558, 230] on button "Continue to edit" at bounding box center [530, 230] width 110 height 26
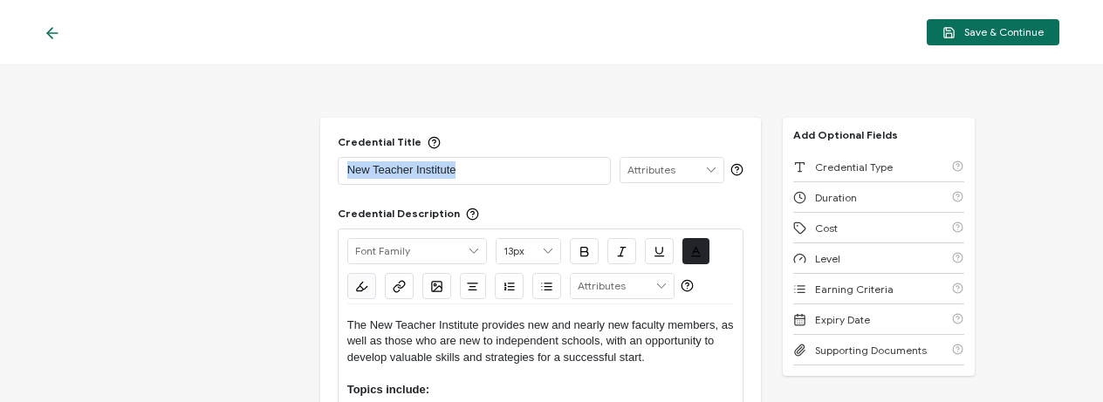
drag, startPoint x: 479, startPoint y: 172, endPoint x: 249, endPoint y: 126, distance: 235.0
click at [248, 126] on div "Credential Title New Teacher Institute ISSUER Issuer Name Credential Descriptio…" at bounding box center [551, 233] width 1103 height 337
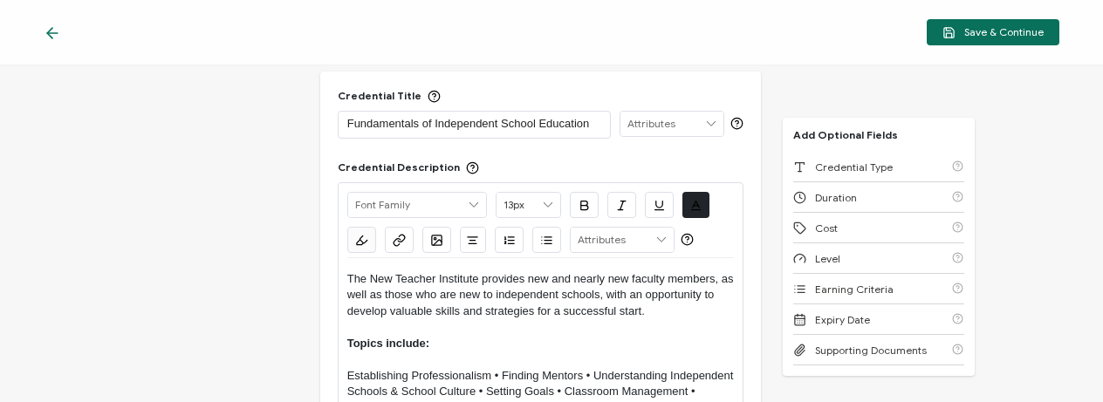
click at [347, 278] on p "The New Teacher Institute provides new and nearly new faculty members, as well …" at bounding box center [540, 295] width 387 height 48
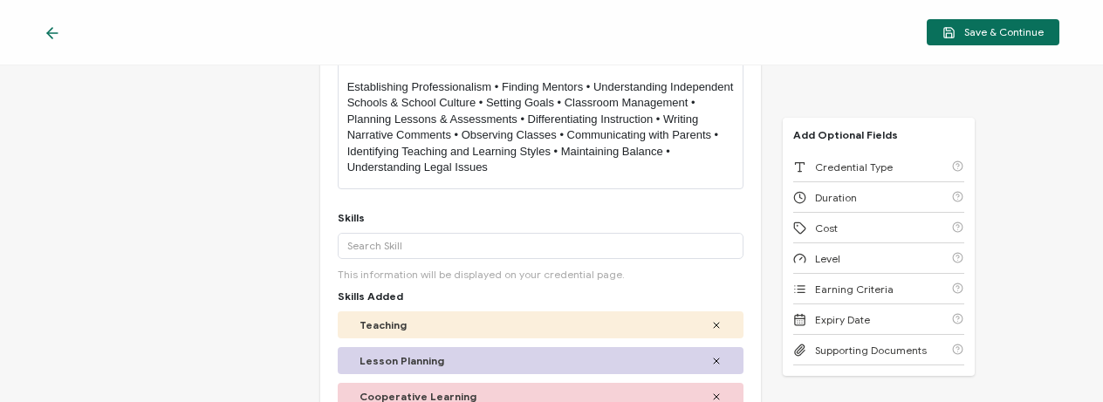
scroll to position [60, 0]
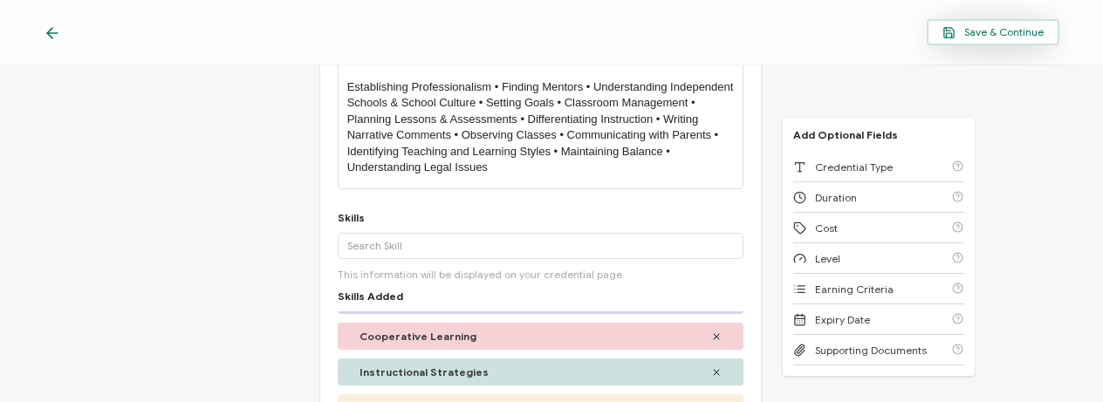
click at [1001, 31] on span "Save & Continue" at bounding box center [992, 32] width 101 height 13
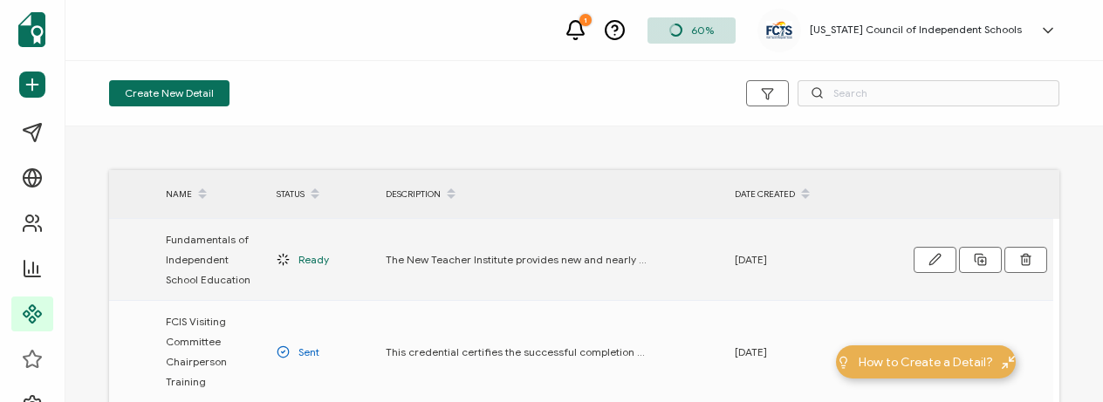
drag, startPoint x: 250, startPoint y: 282, endPoint x: 161, endPoint y: 238, distance: 99.1
click at [161, 238] on div "Fundamentals of Independent School Education" at bounding box center [212, 260] width 111 height 60
copy span "Fundamentals of Independent School Education"
